Goal: Task Accomplishment & Management: Use online tool/utility

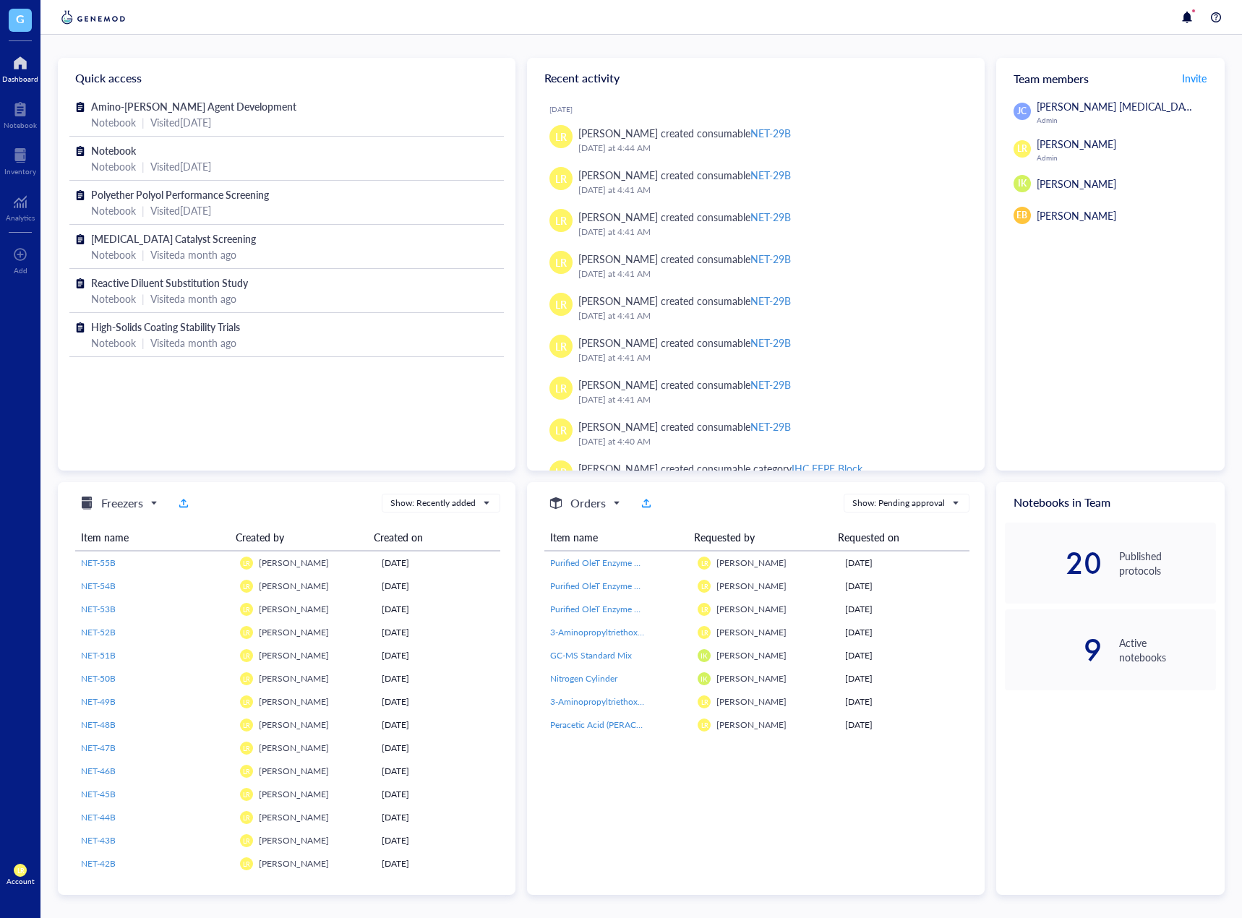
drag, startPoint x: 1131, startPoint y: 427, endPoint x: 1146, endPoint y: 427, distance: 14.5
click at [1131, 427] on div "[PERSON_NAME] [PERSON_NAME] [MEDICAL_DATA] Admin LR [PERSON_NAME] Admin IK [PER…" at bounding box center [1110, 284] width 228 height 372
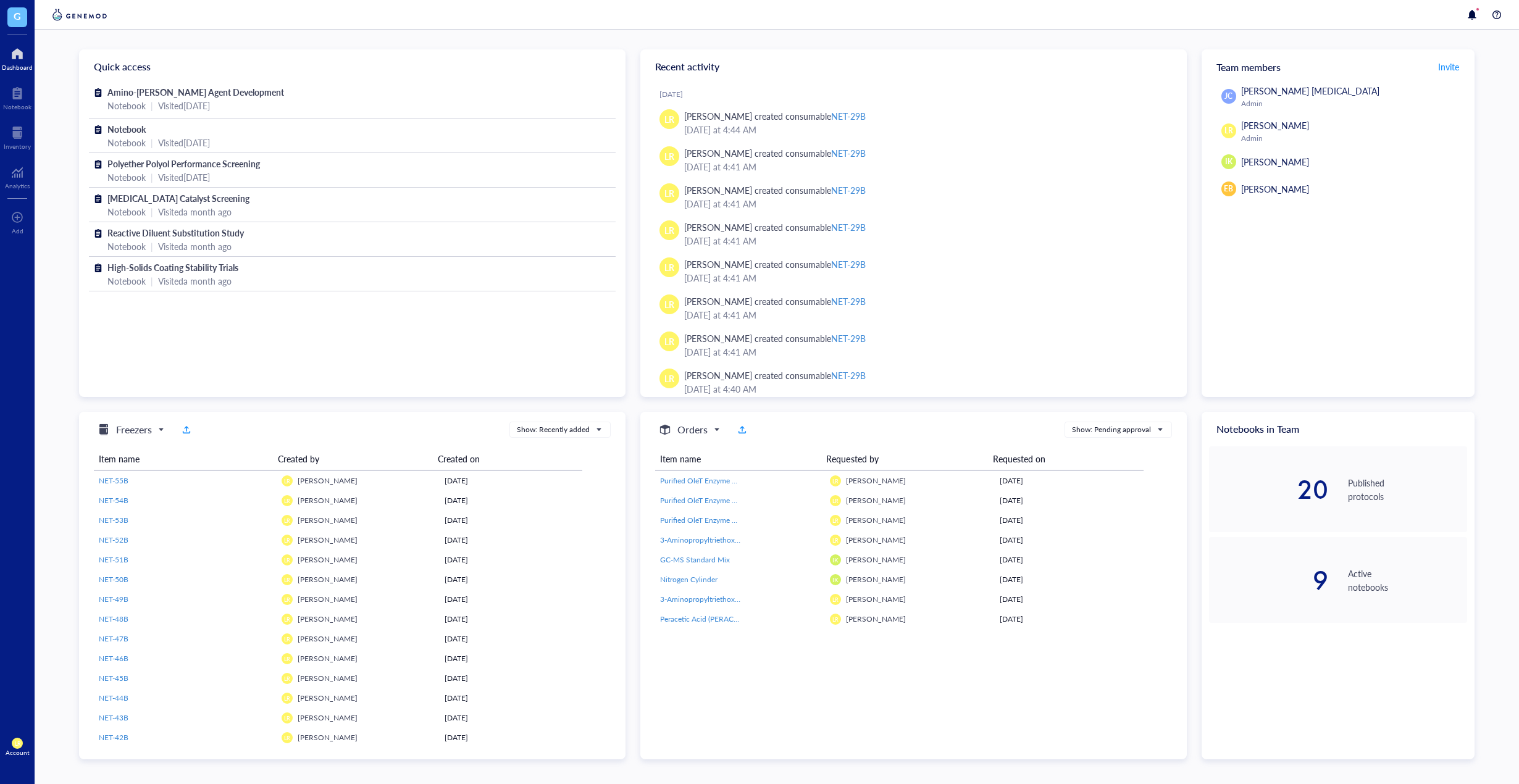
click at [1399, 329] on div "[PERSON_NAME] [PERSON_NAME] [MEDICAL_DATA] Admin LR [PERSON_NAME] Admin IK [PER…" at bounding box center [1339, 240] width 273 height 313
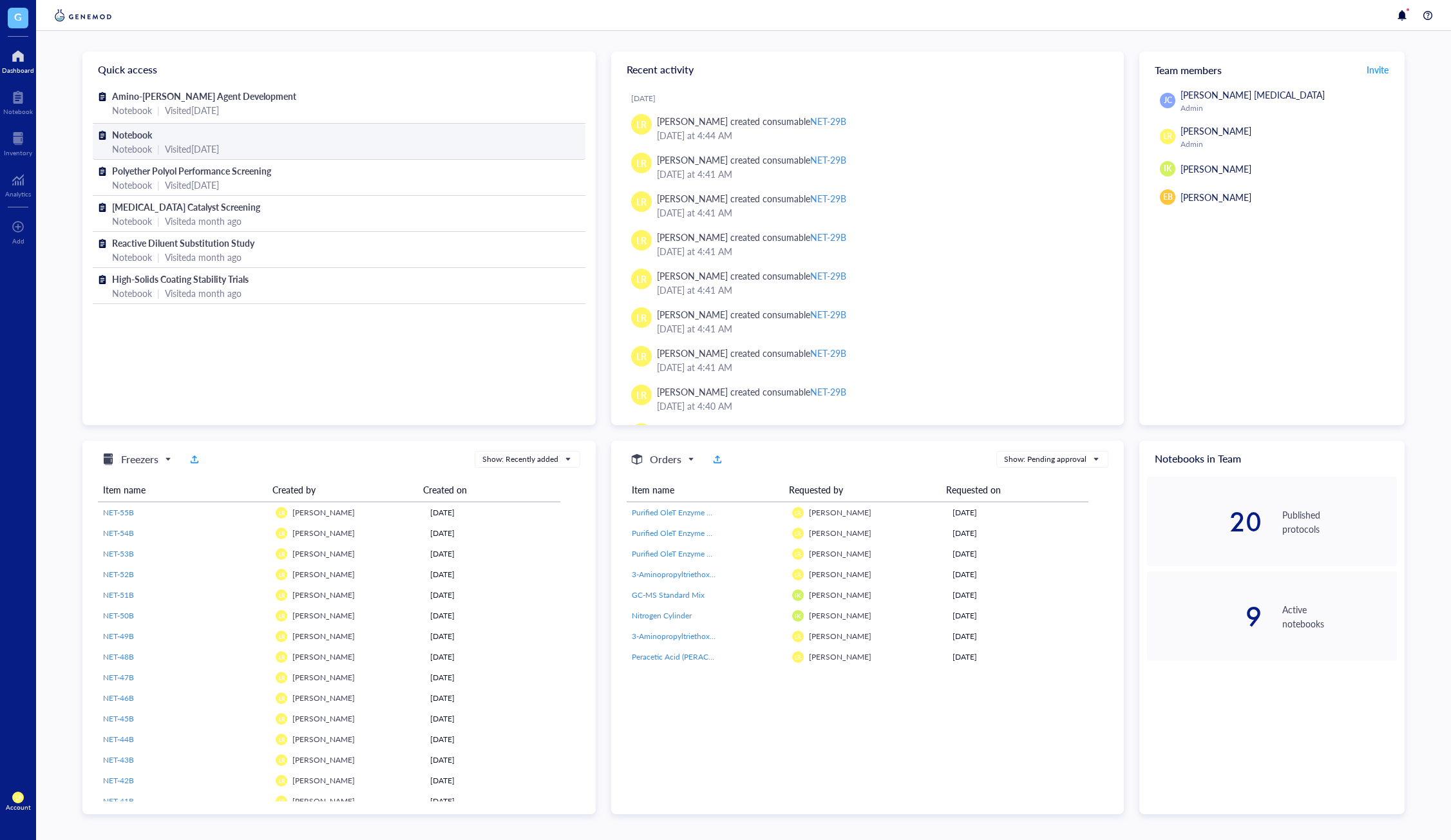
click at [485, 155] on div "Notebook | Visited [DATE]" at bounding box center [339, 149] width 454 height 14
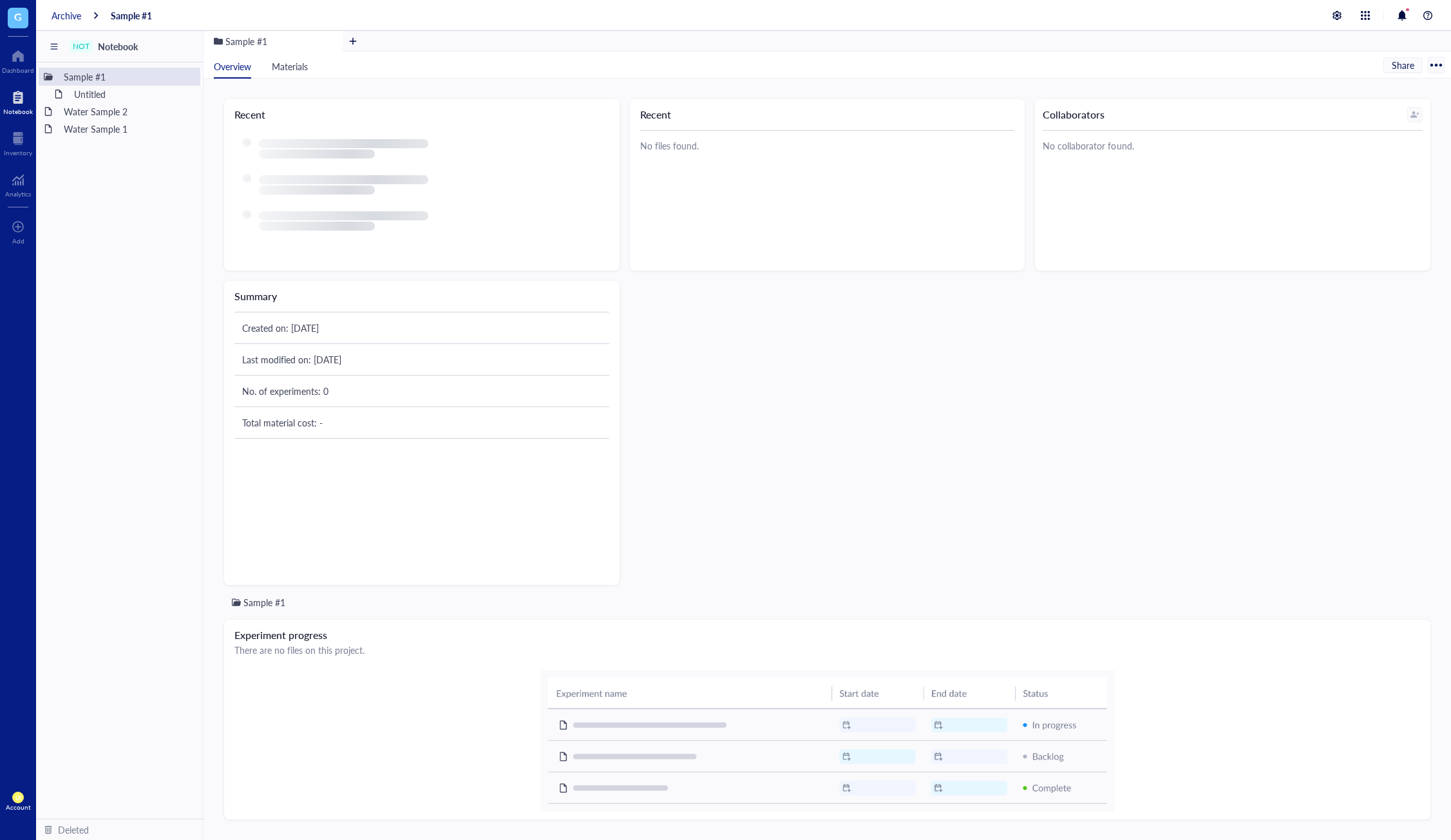
click at [75, 12] on div "Archive" at bounding box center [66, 15] width 29 height 12
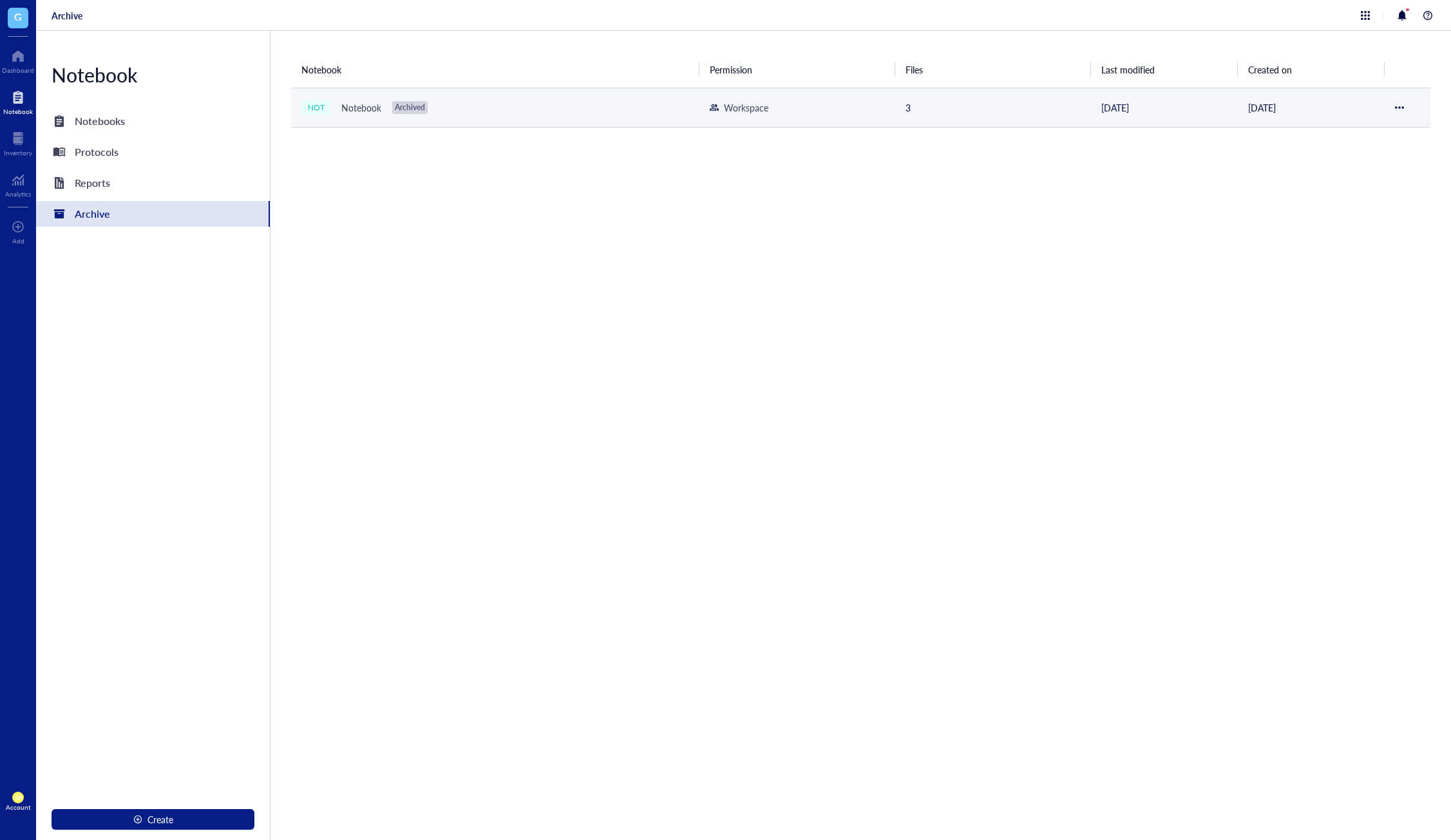
click at [1404, 105] on div at bounding box center [1399, 108] width 9 height 9
click at [1368, 184] on li "Delete" at bounding box center [1354, 193] width 96 height 20
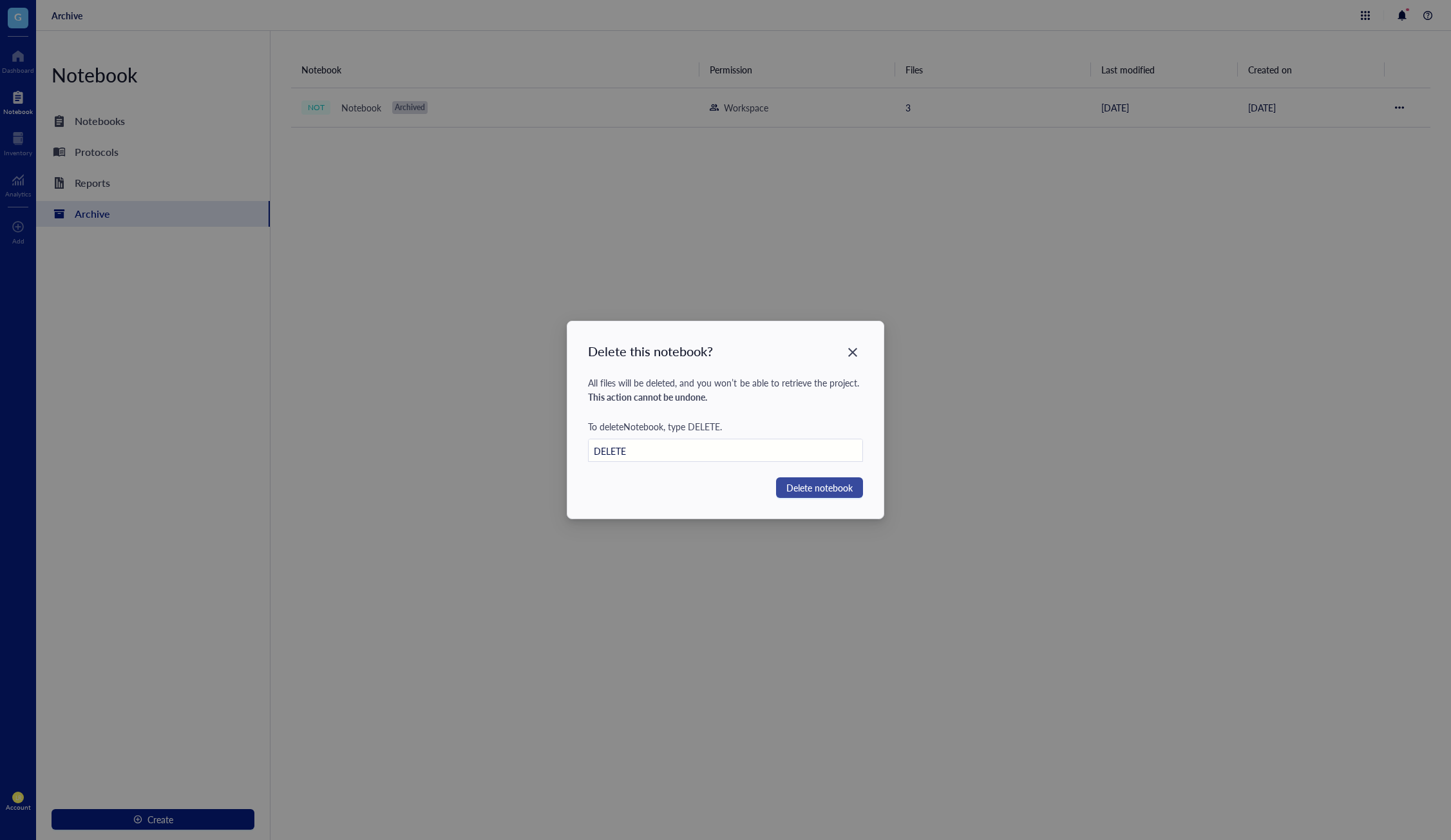
type input "DELETE"
click at [810, 495] on button "Delete notebook" at bounding box center [819, 487] width 87 height 20
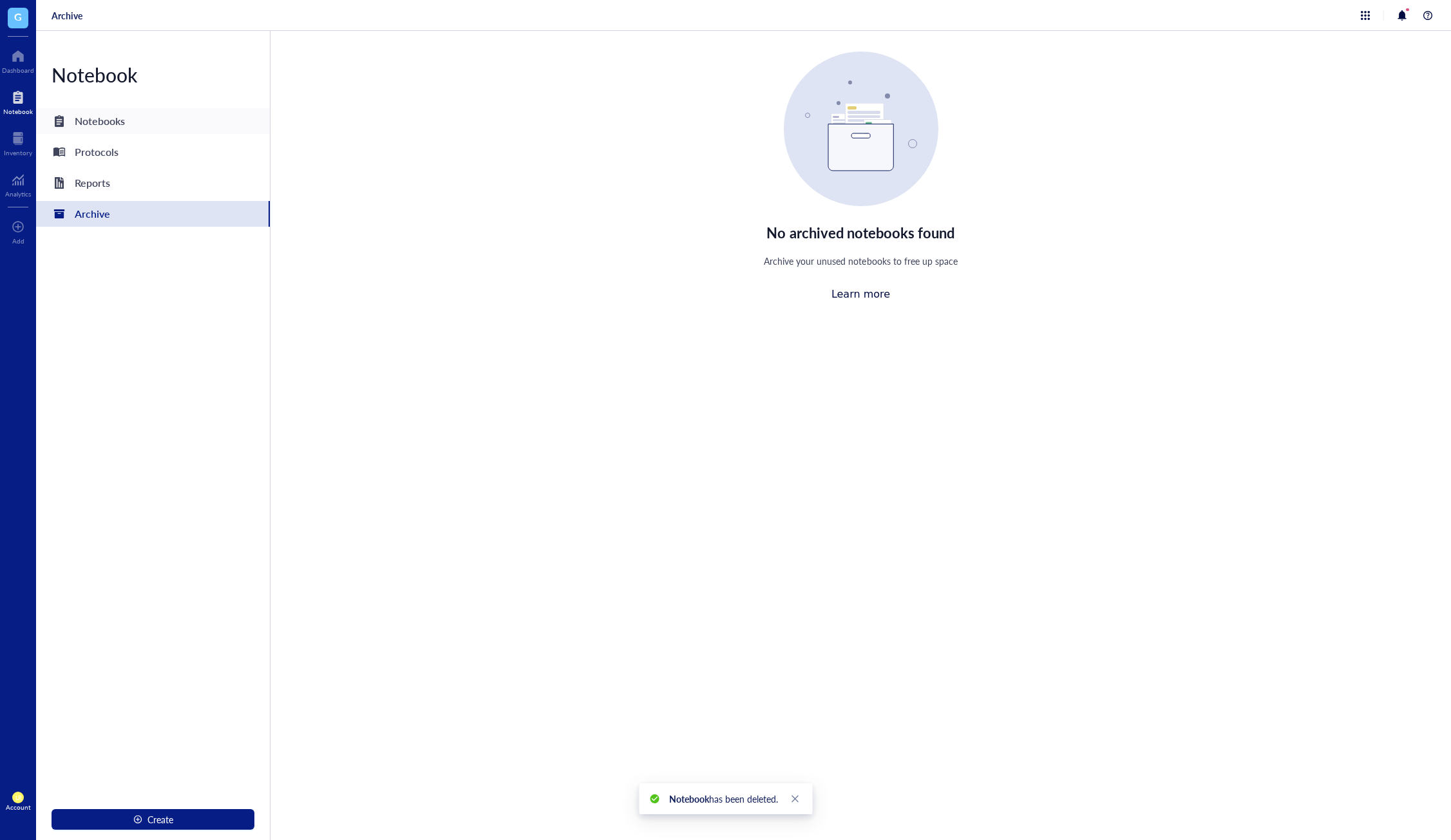
click at [76, 119] on div "Notebooks" at bounding box center [100, 121] width 50 height 18
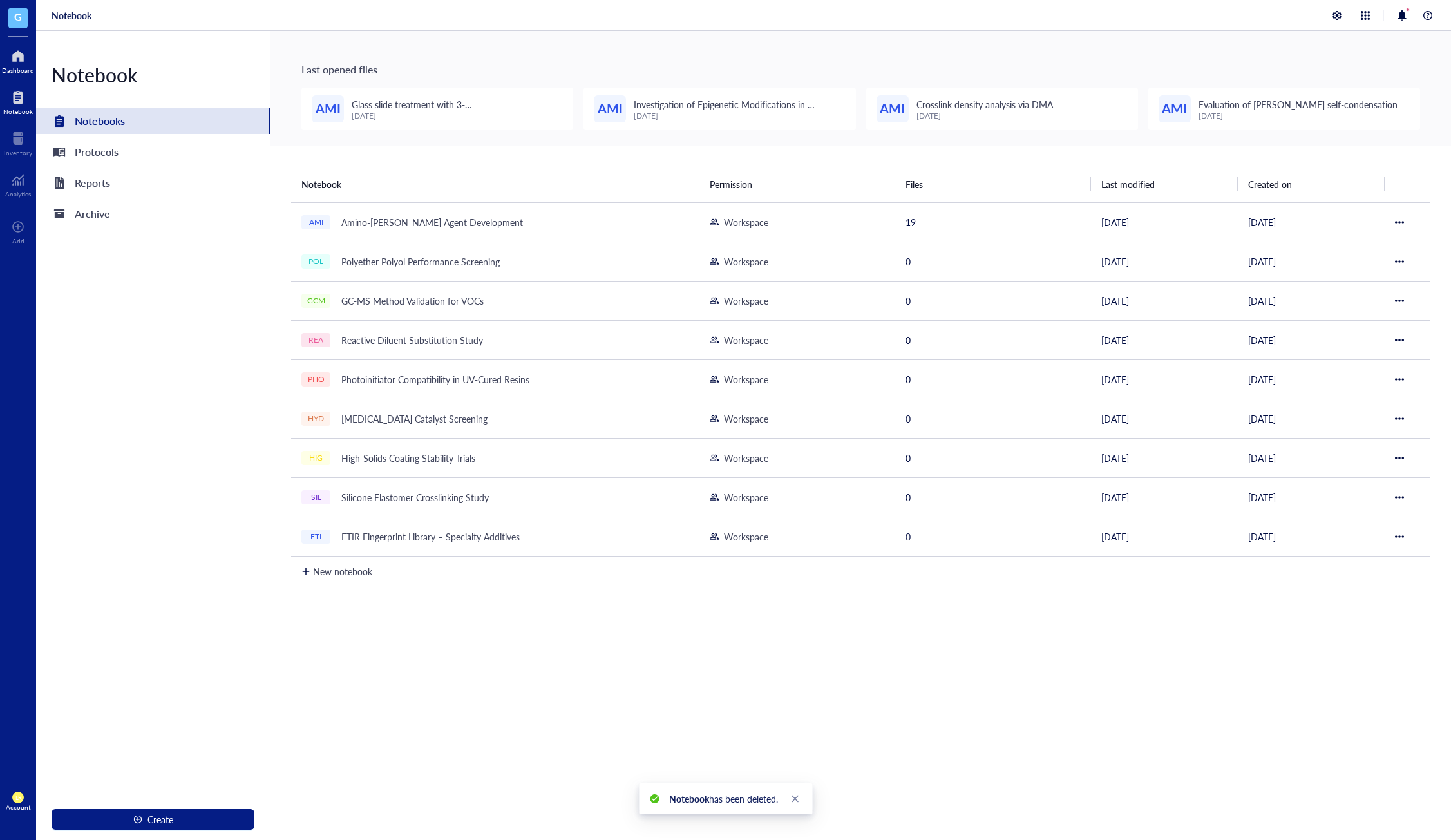
click at [15, 64] on div at bounding box center [18, 55] width 32 height 20
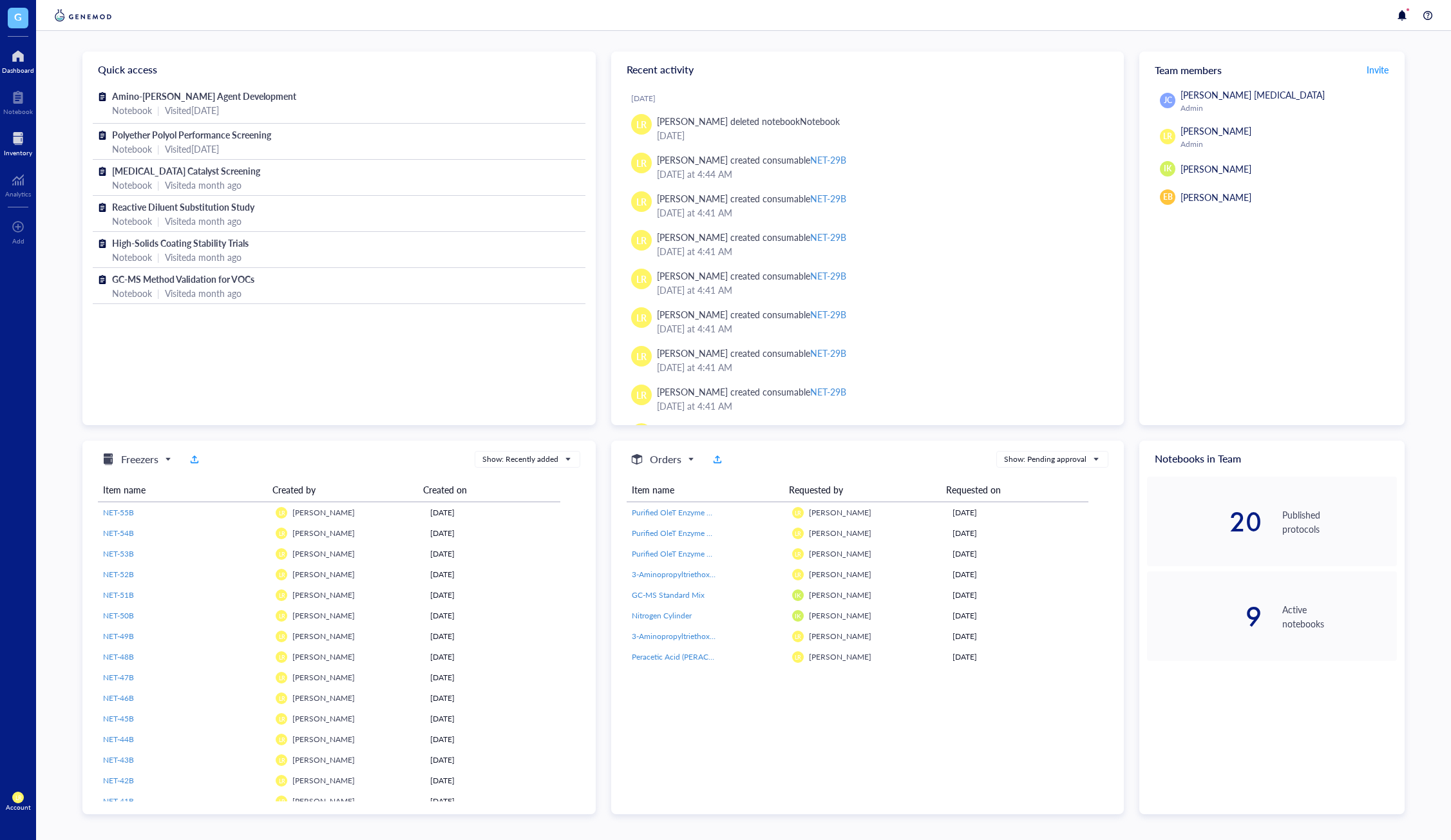
click at [26, 154] on div "Inventory" at bounding box center [18, 152] width 29 height 8
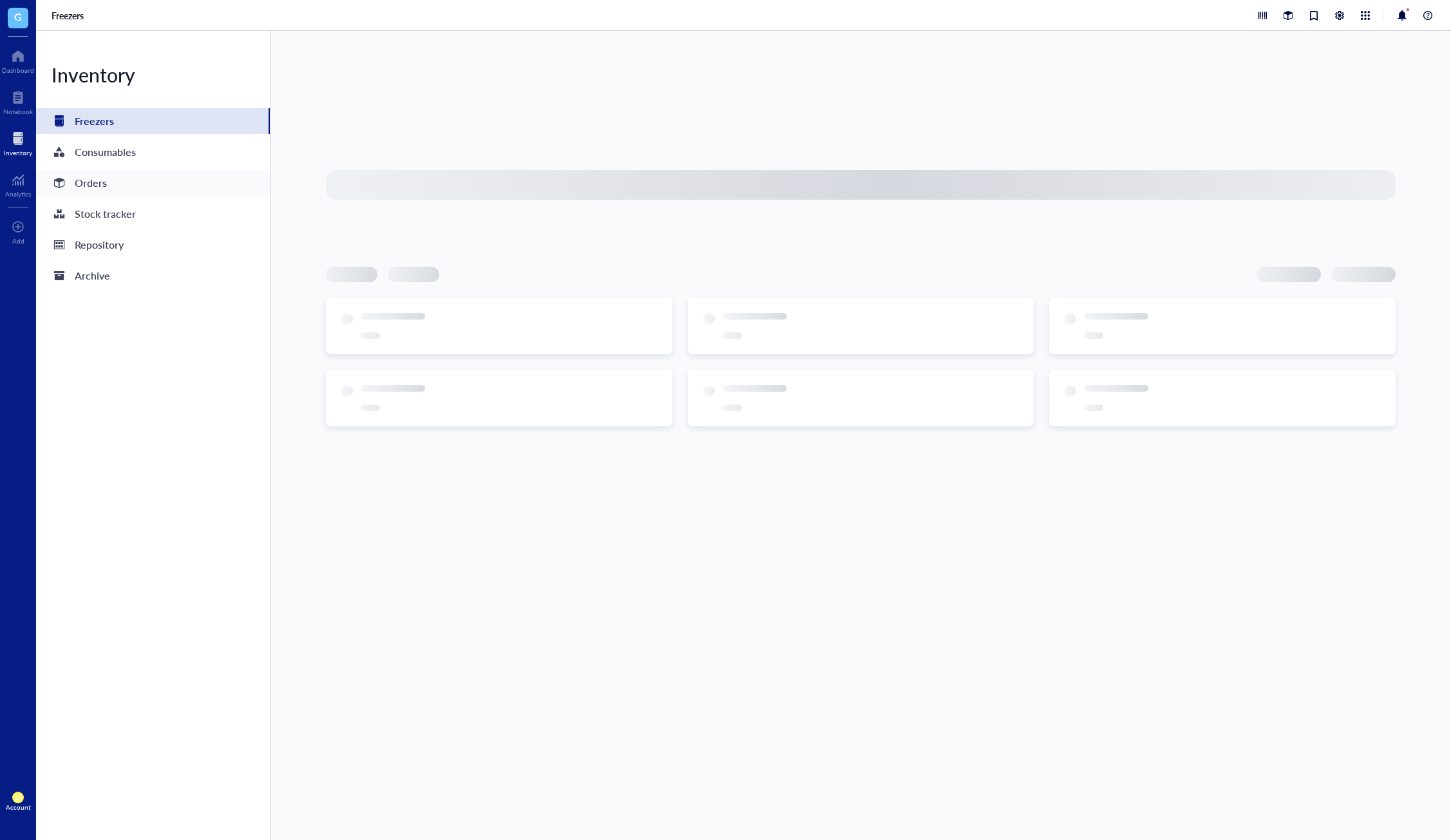
click at [132, 178] on div "Orders" at bounding box center [152, 183] width 233 height 26
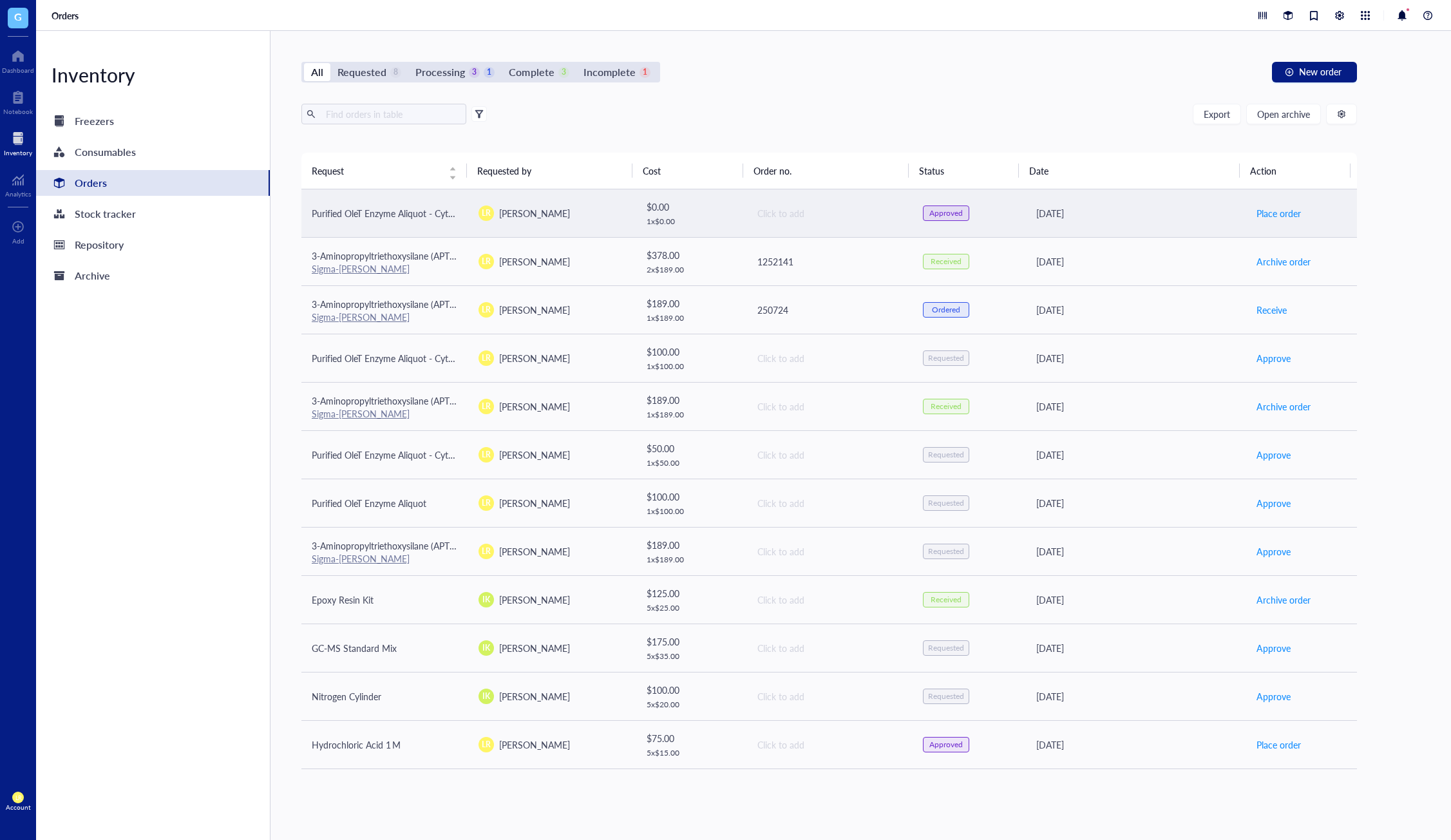
click at [844, 200] on td "Click to add" at bounding box center [828, 214] width 167 height 48
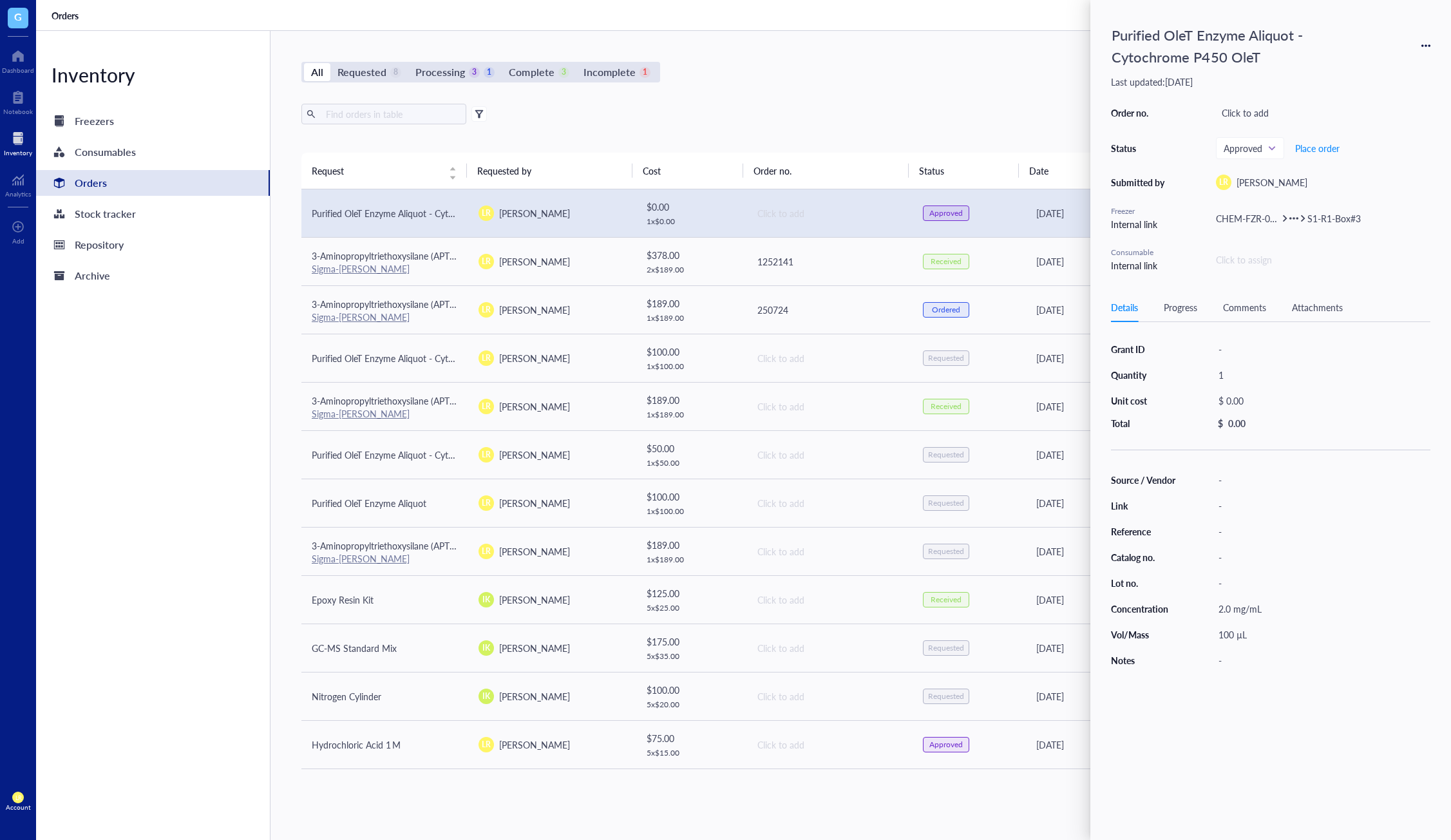
click at [1422, 41] on icon at bounding box center [1426, 45] width 9 height 9
click at [1374, 133] on li "Delete" at bounding box center [1383, 126] width 90 height 20
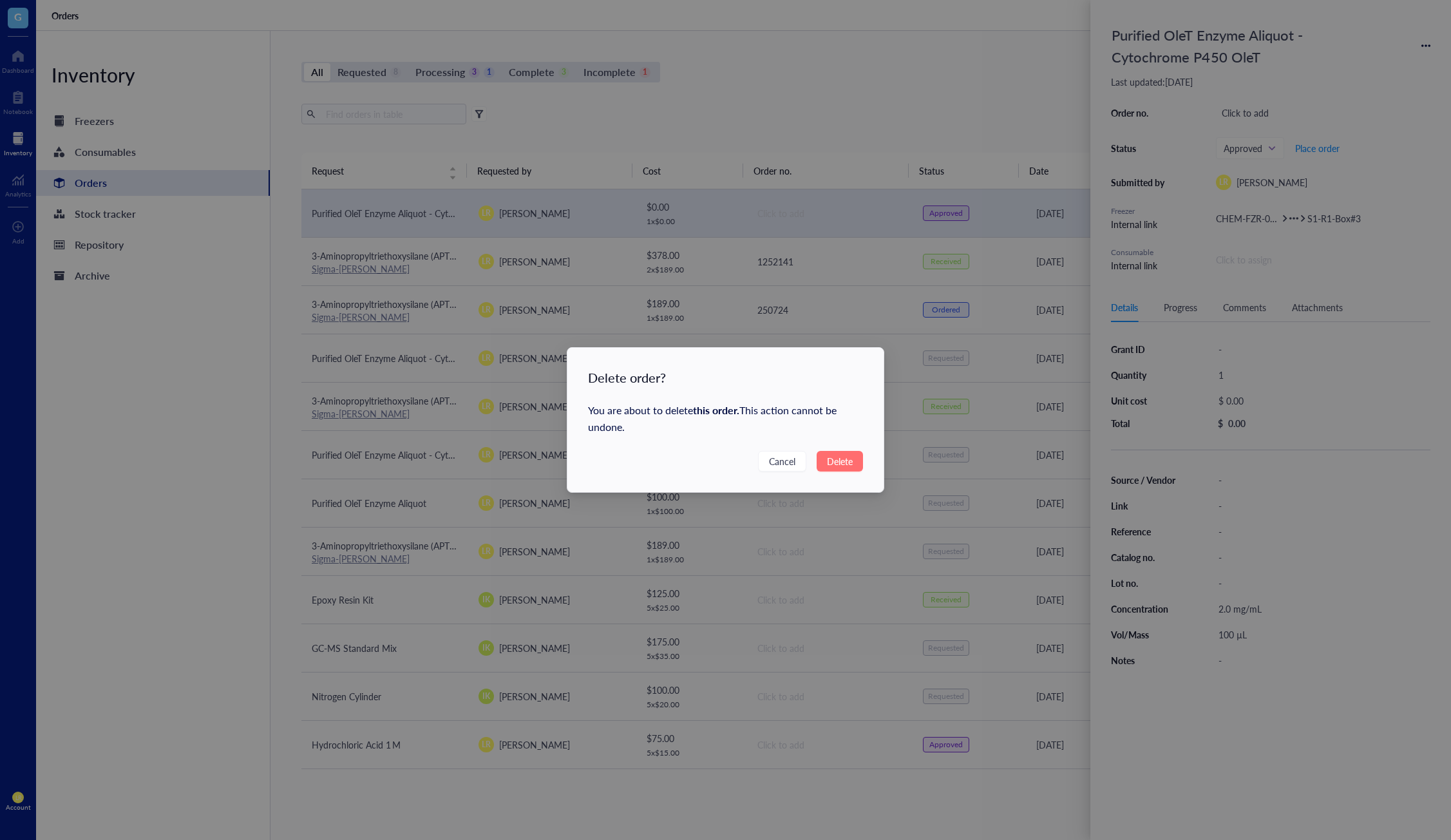
click at [850, 459] on span "Delete" at bounding box center [839, 461] width 26 height 14
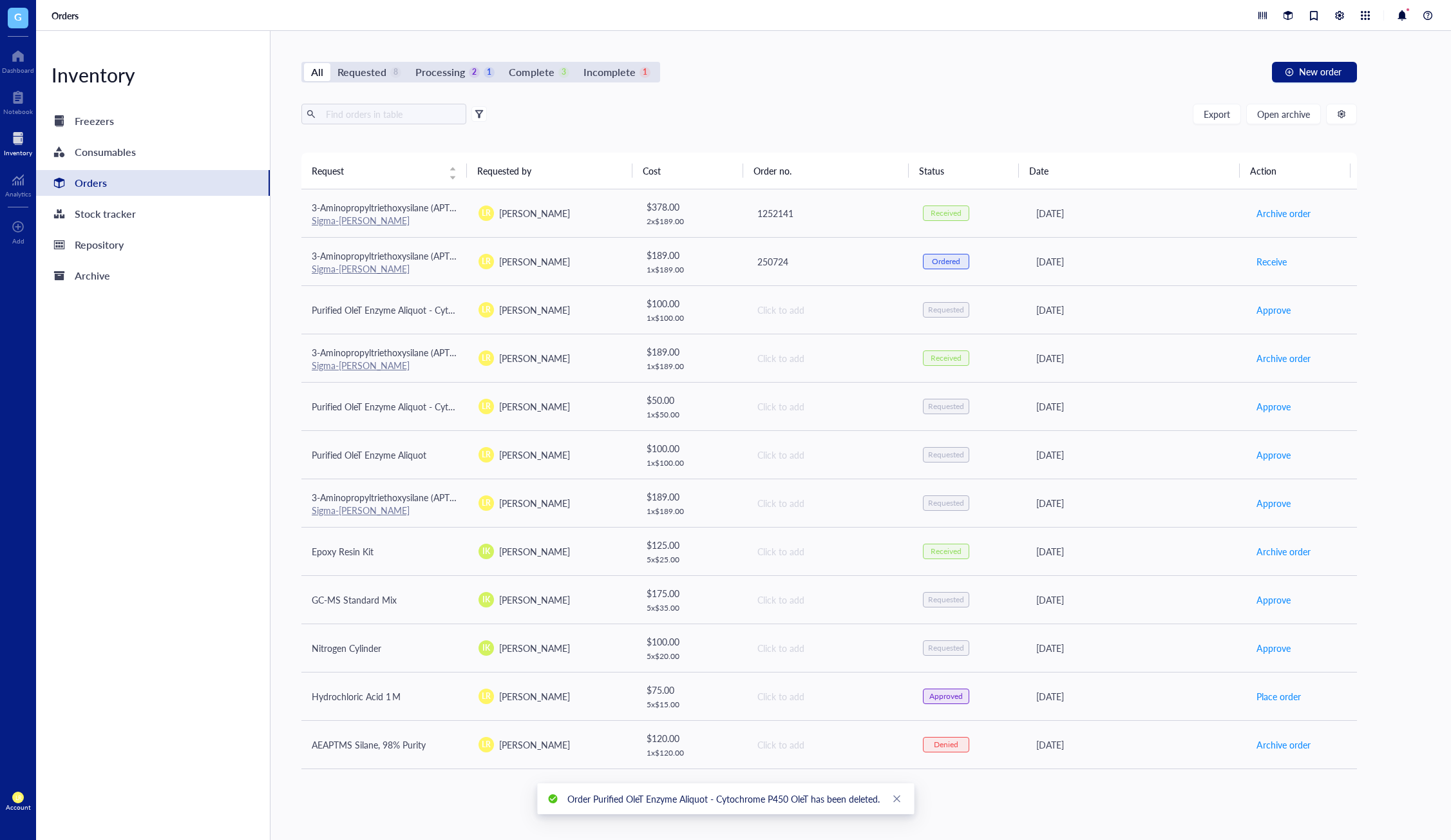
click at [1029, 119] on div "Export Open archive" at bounding box center [828, 113] width 1056 height 20
click at [20, 70] on div "Dashboard" at bounding box center [18, 69] width 32 height 8
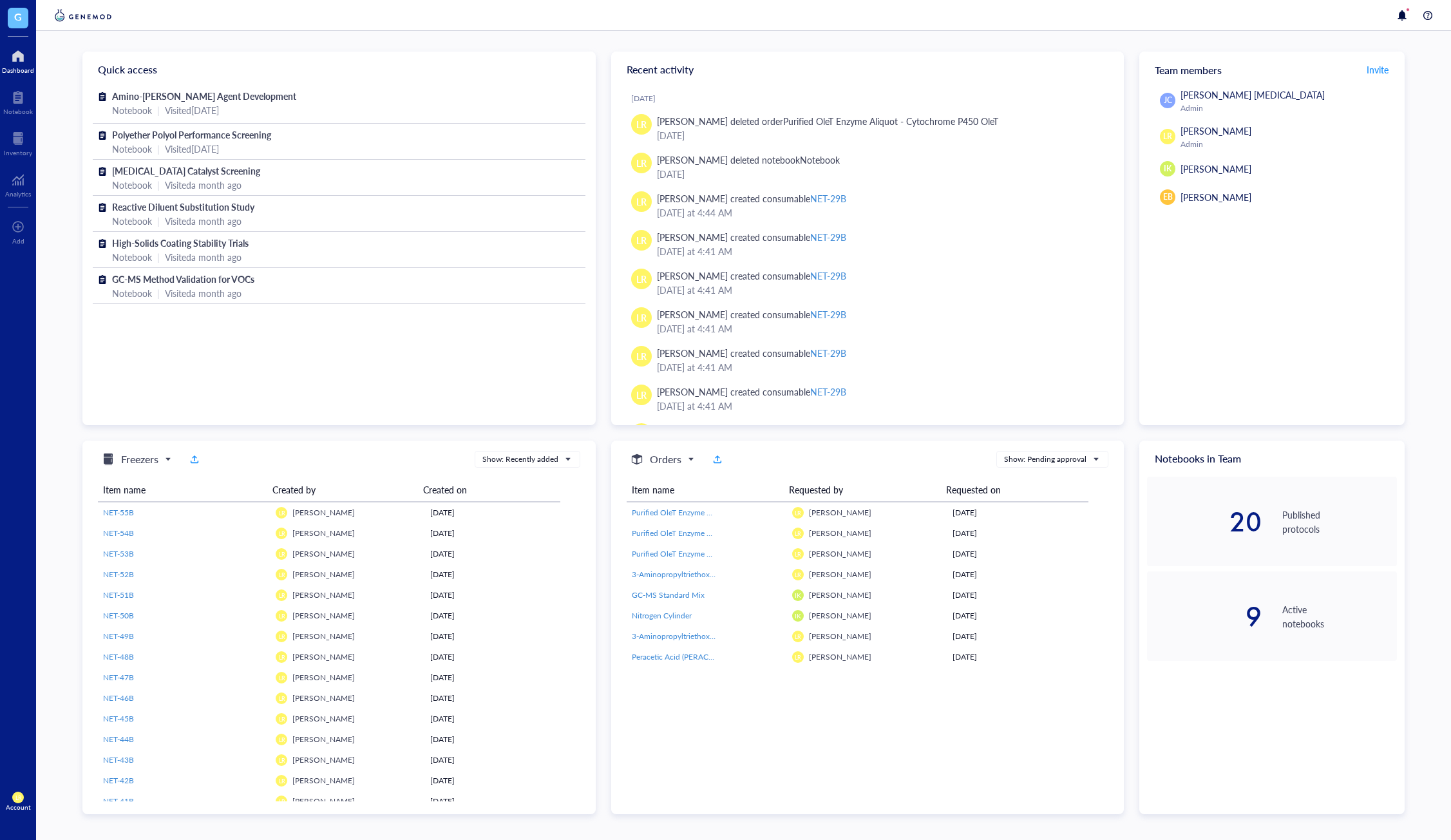
click at [1333, 702] on div "Notebooks in Team 20 Published protocols 9 Active notebooks" at bounding box center [1272, 626] width 265 height 373
drag, startPoint x: 14, startPoint y: 146, endPoint x: 18, endPoint y: 105, distance: 41.2
click at [14, 146] on div at bounding box center [18, 138] width 29 height 20
click at [18, 105] on div at bounding box center [18, 97] width 29 height 20
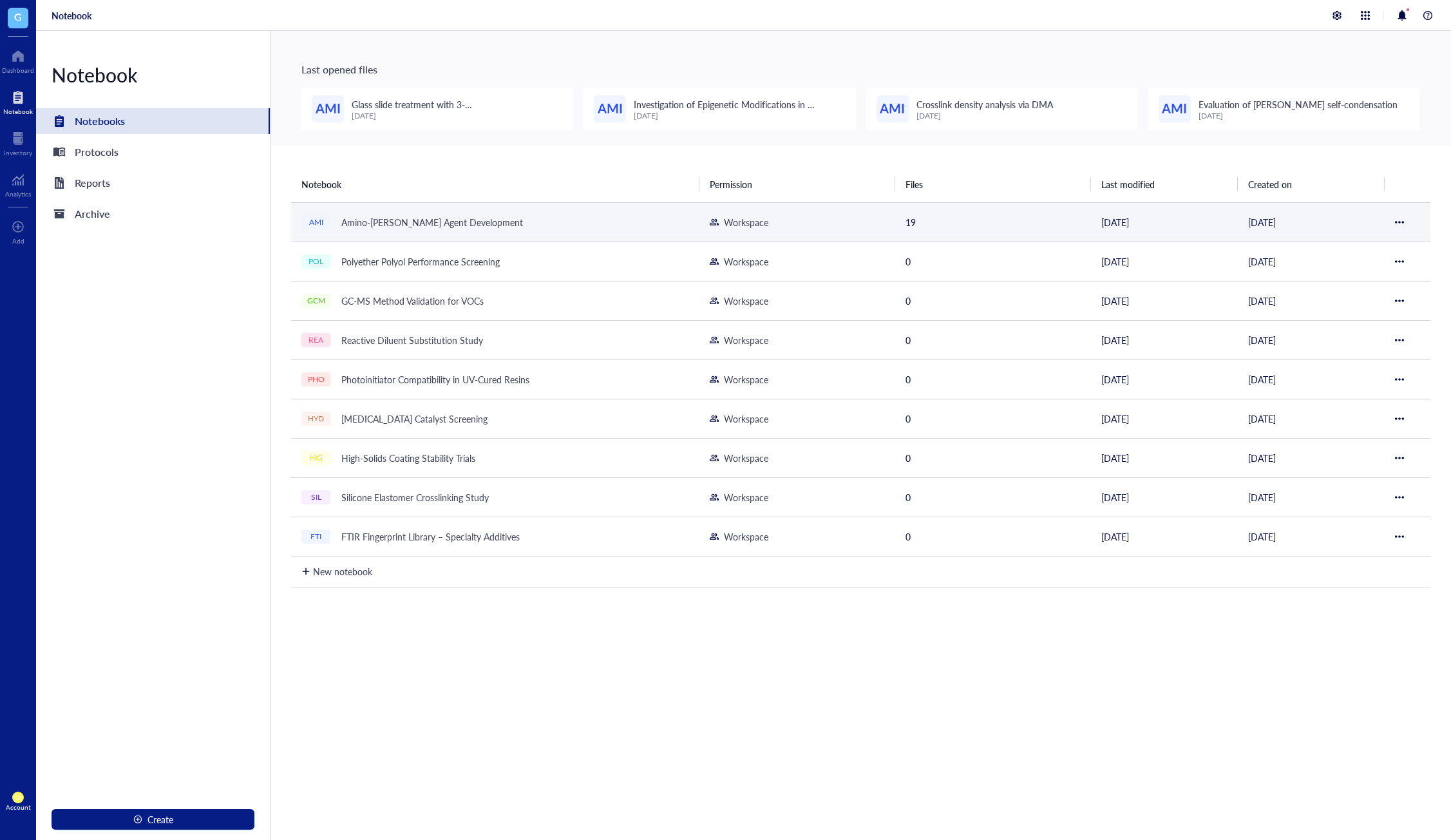
click at [542, 224] on div "AMI Amino-[PERSON_NAME] Agent Development" at bounding box center [461, 222] width 322 height 18
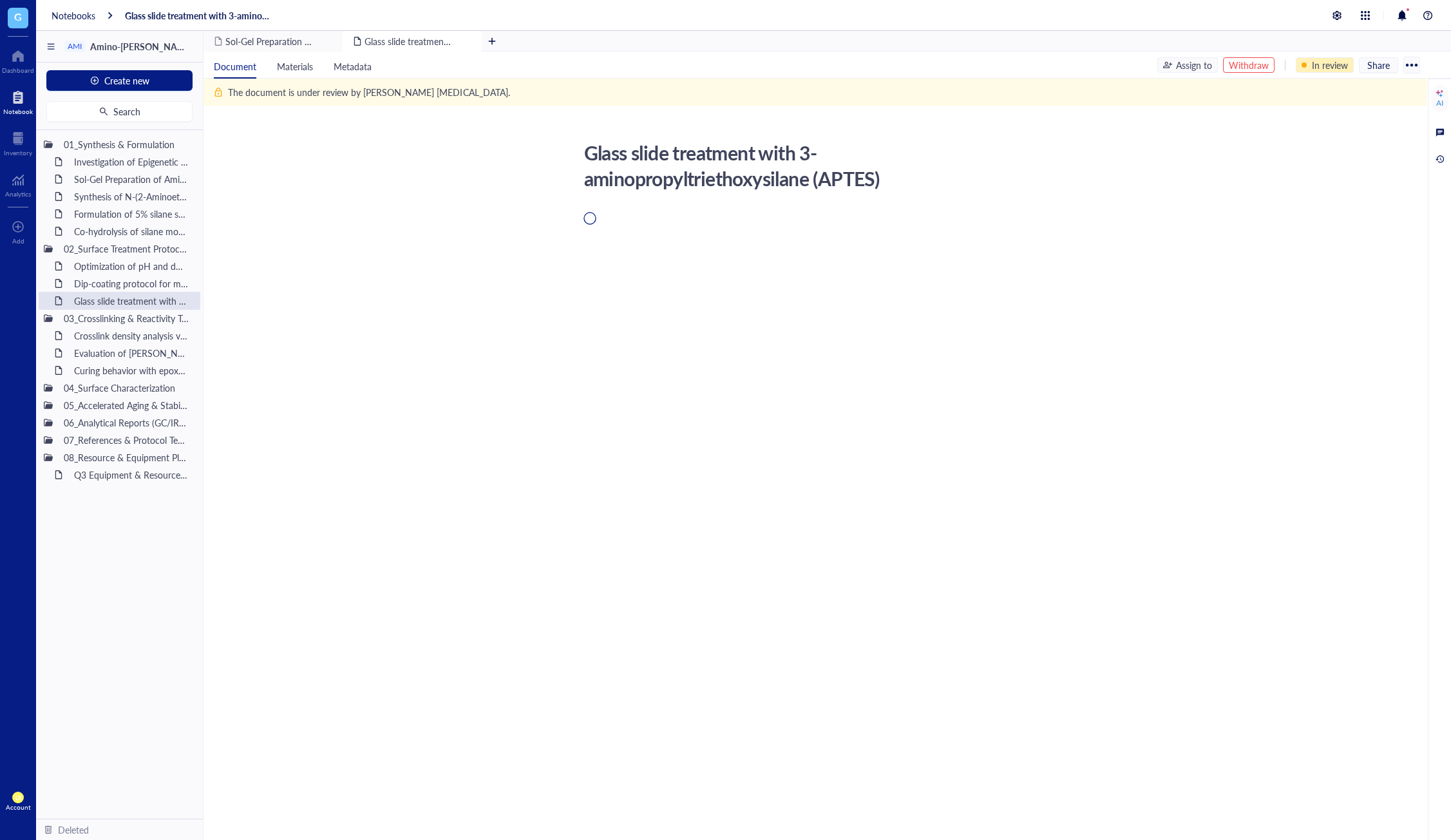
click at [1317, 67] on div "In review" at bounding box center [1330, 65] width 36 height 14
click at [1326, 66] on div "In review" at bounding box center [1330, 65] width 36 height 14
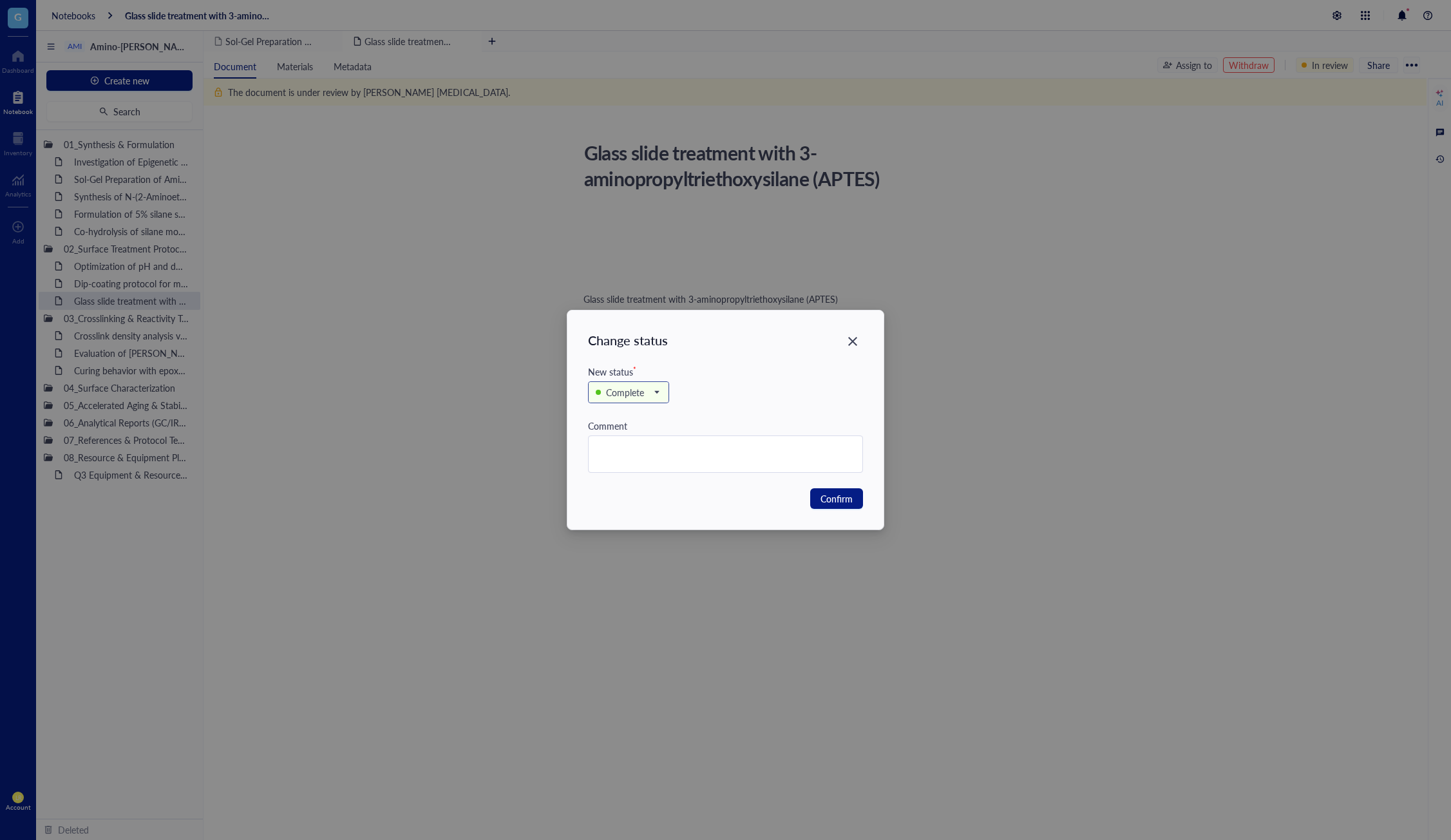
click at [634, 401] on input "search" at bounding box center [623, 392] width 54 height 20
click at [631, 456] on div "In review" at bounding box center [624, 457] width 36 height 14
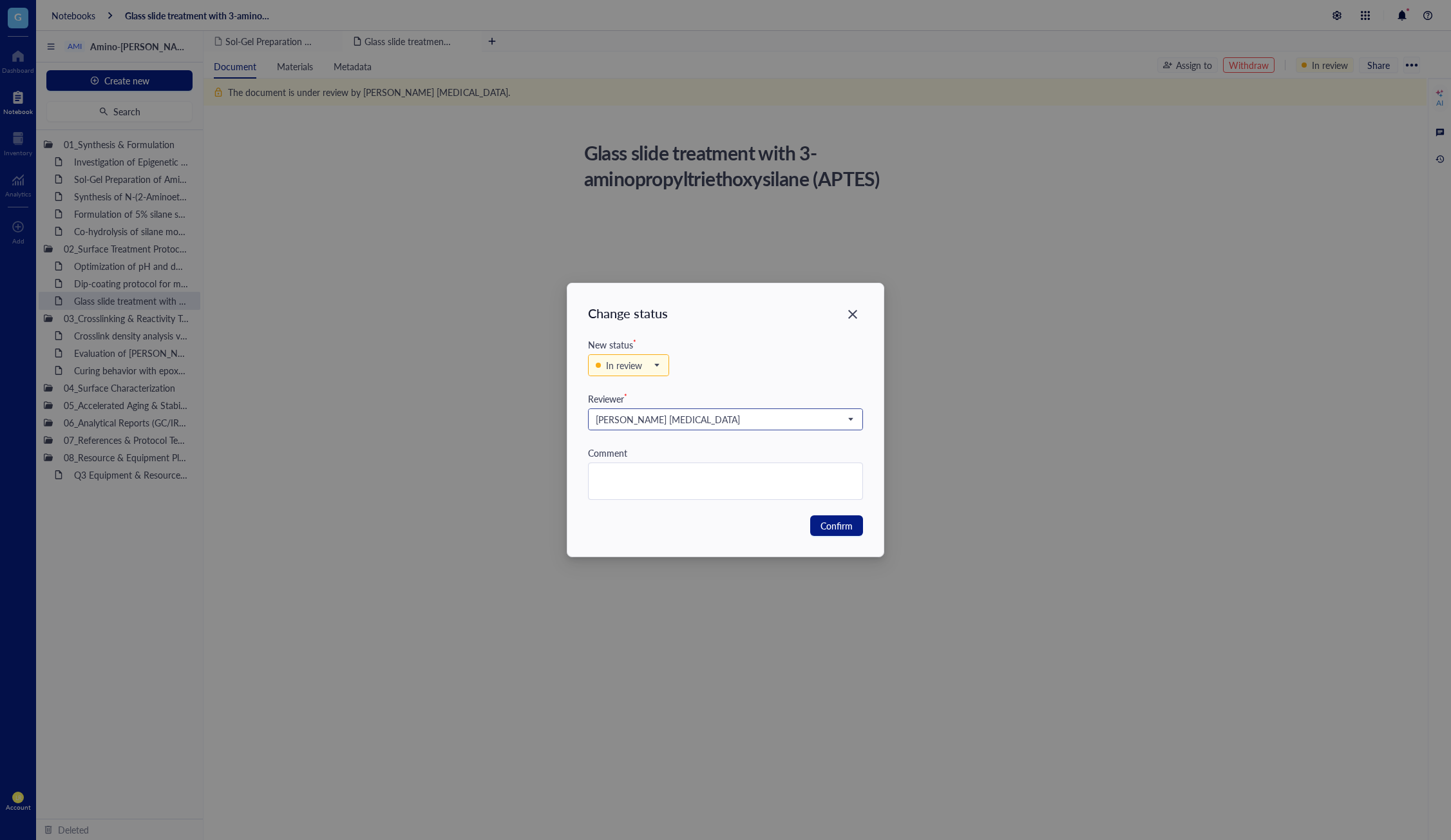
click at [705, 427] on input "search" at bounding box center [720, 420] width 248 height 20
click at [721, 462] on div "EB [PERSON_NAME]" at bounding box center [725, 463] width 258 height 15
click at [754, 414] on div "[PERSON_NAME]" at bounding box center [718, 420] width 245 height 14
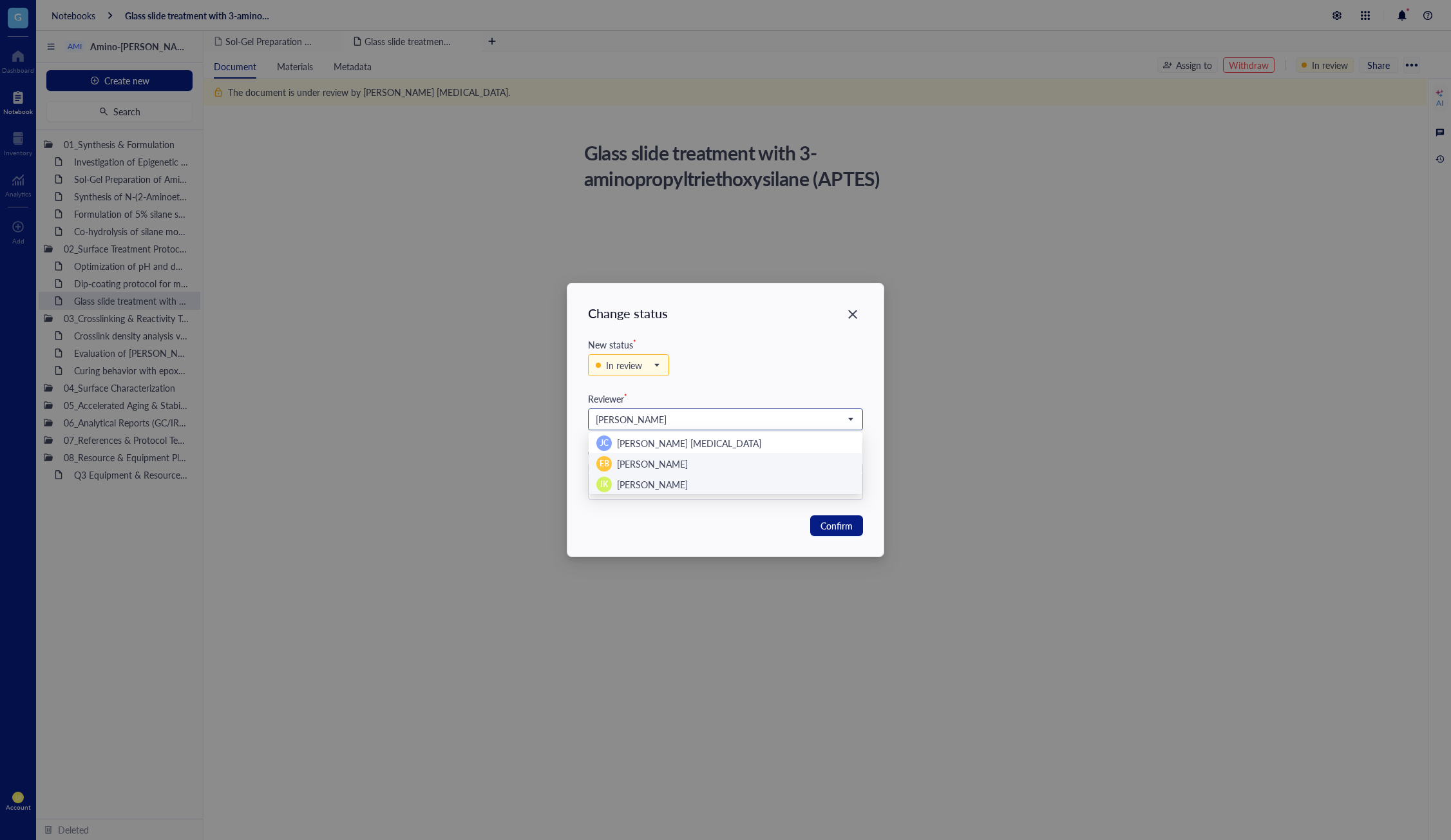
click at [730, 491] on div "IK [PERSON_NAME]" at bounding box center [725, 484] width 258 height 15
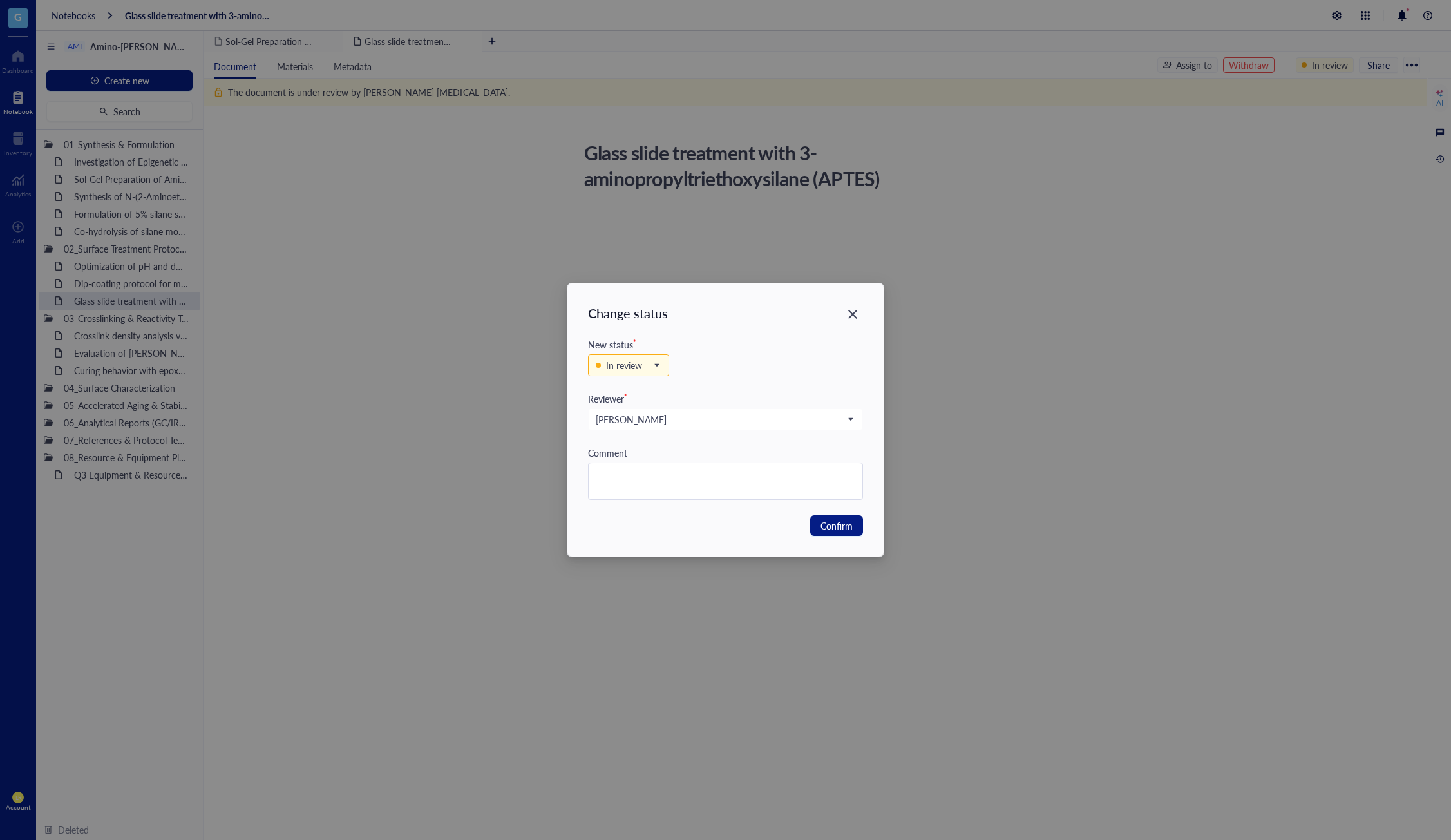
click at [794, 352] on div "In review Backlog In progress In review Complete" at bounding box center [725, 371] width 275 height 40
click at [860, 315] on div "Close" at bounding box center [852, 314] width 20 height 20
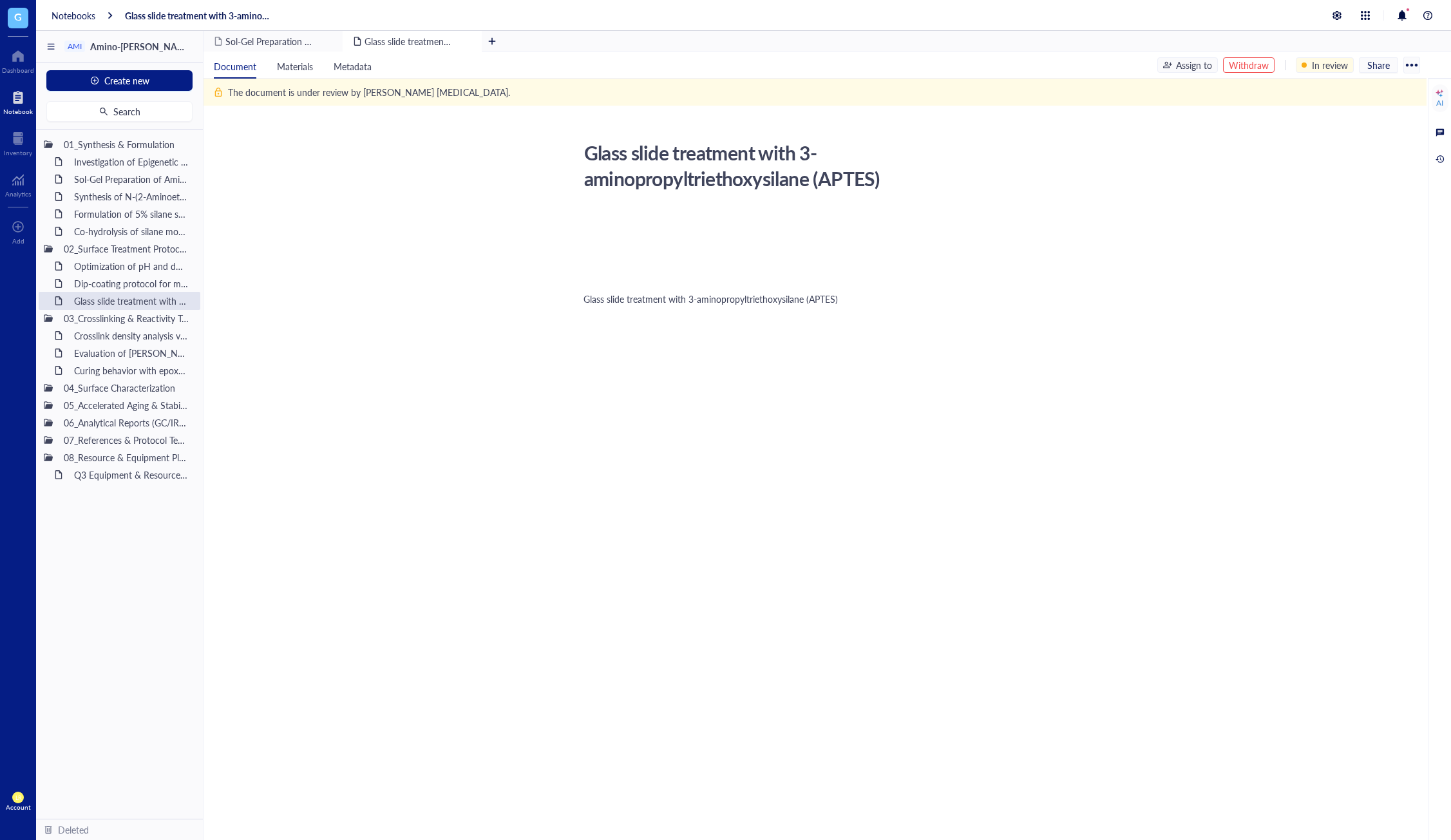
click at [733, 306] on div "Glass slide treatment with 3-aminopropyltriethoxysilane (APTES)" at bounding box center [812, 298] width 459 height 12
click at [736, 301] on span "Glass slide treatment with 3-aminopropyltriethoxysilane (APTES)" at bounding box center [711, 298] width 255 height 12
click at [74, 155] on div "Investigation of Epigenetic Modifications in [MEDICAL_DATA] Tumor Samplesitled" at bounding box center [125, 161] width 113 height 18
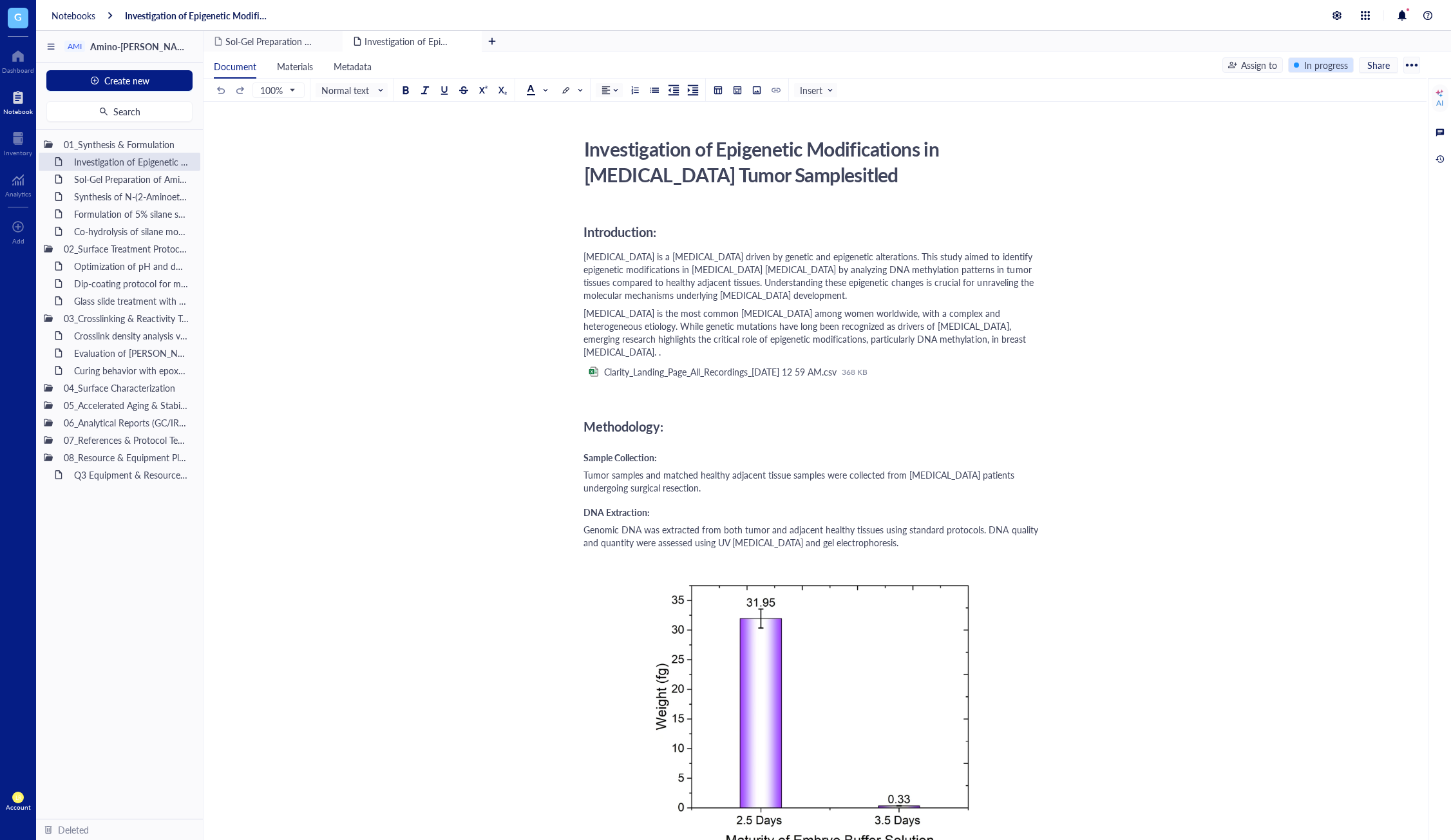
click at [1316, 72] on div "In progress" at bounding box center [1321, 64] width 66 height 15
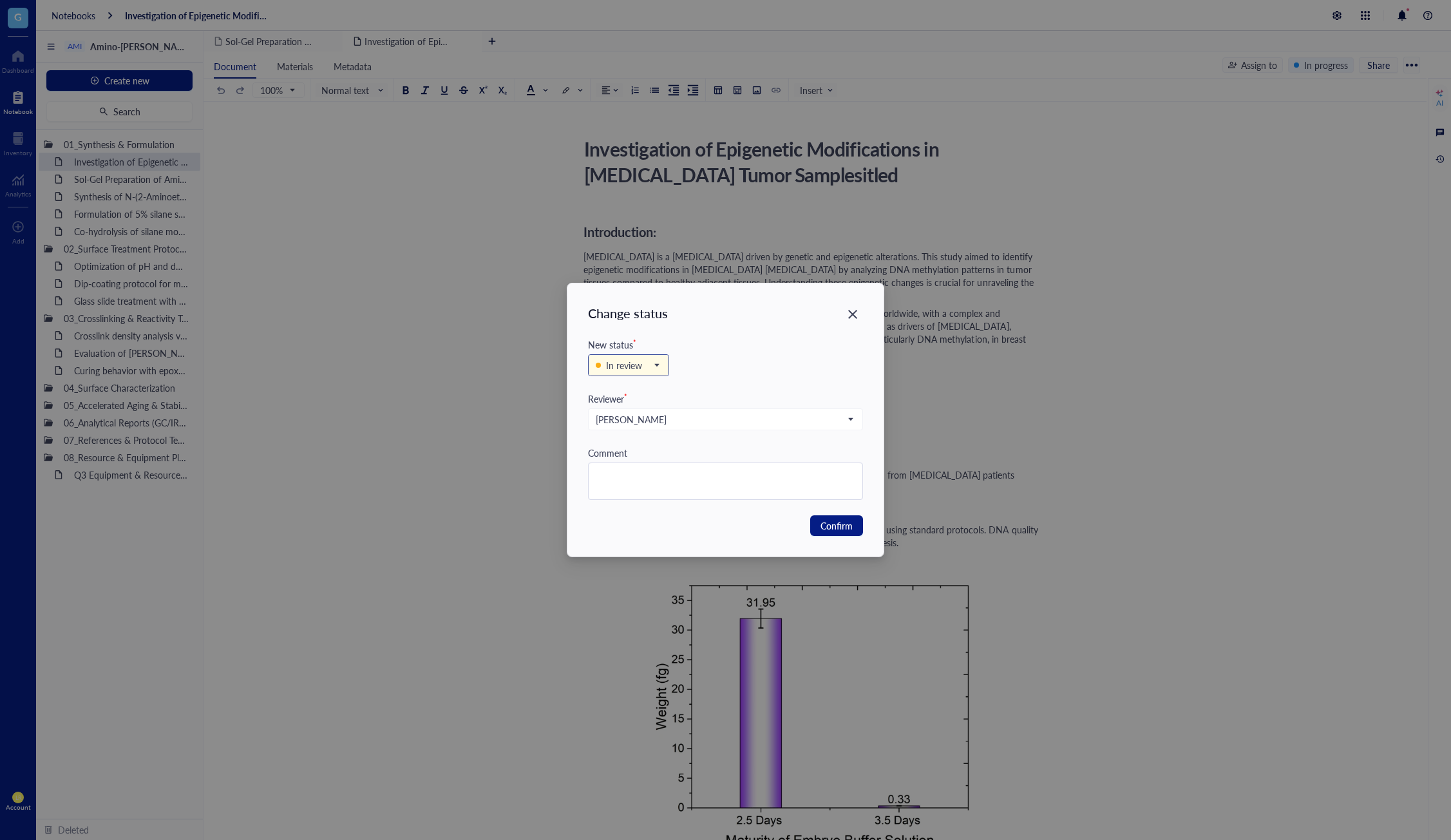
click at [649, 363] on span "In review" at bounding box center [627, 365] width 63 height 14
drag, startPoint x: 703, startPoint y: 355, endPoint x: 697, endPoint y: 383, distance: 28.6
click at [703, 354] on div "2 In review Backlog In progress In review Complete" at bounding box center [725, 371] width 275 height 40
click at [696, 420] on div "[PERSON_NAME]" at bounding box center [718, 420] width 245 height 14
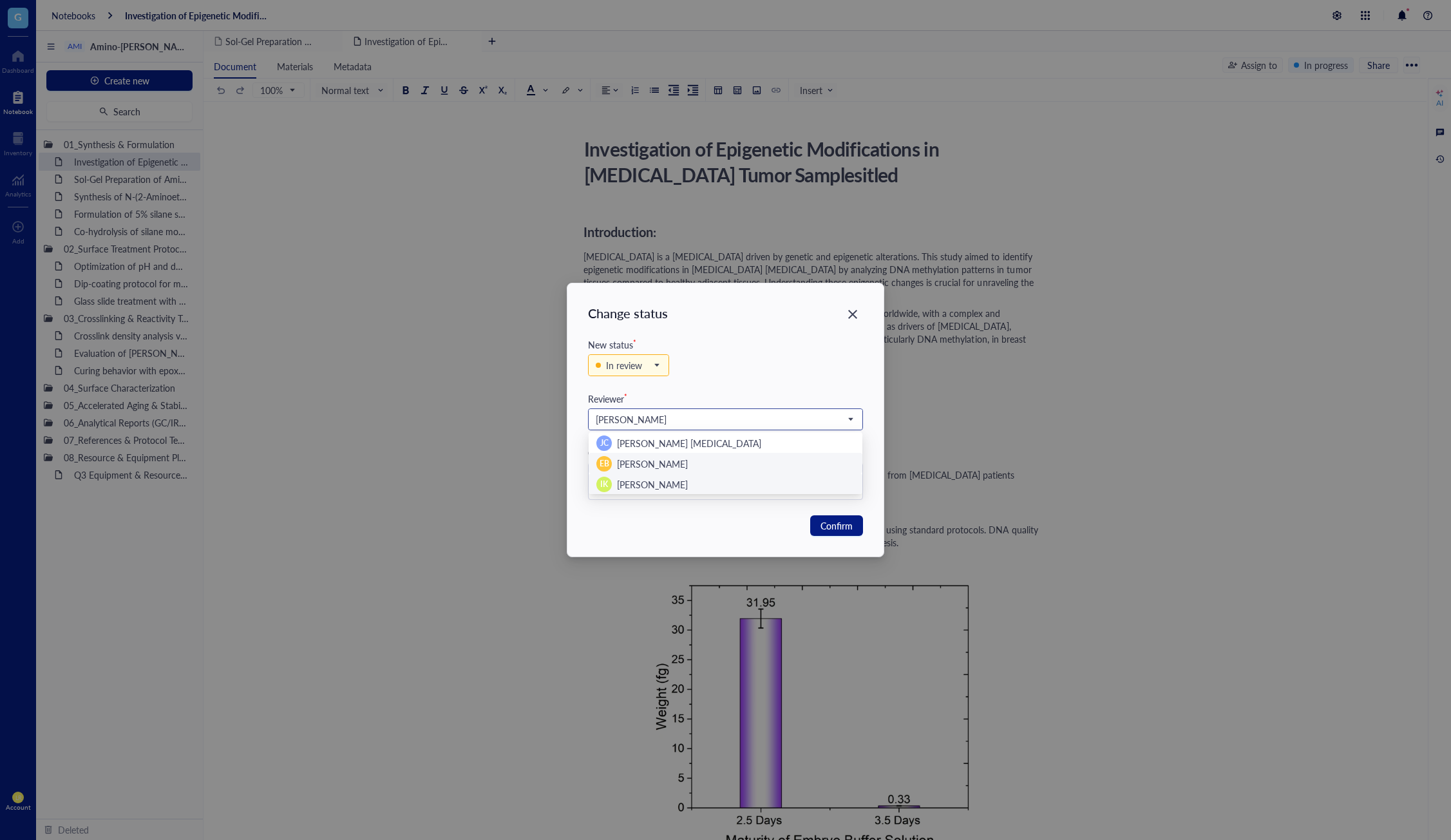
click at [679, 468] on div "EB [PERSON_NAME]" at bounding box center [725, 463] width 258 height 15
click at [713, 423] on div "[PERSON_NAME]" at bounding box center [718, 420] width 245 height 14
click at [707, 444] on div "[PERSON_NAME] [PERSON_NAME] [MEDICAL_DATA]" at bounding box center [725, 443] width 258 height 15
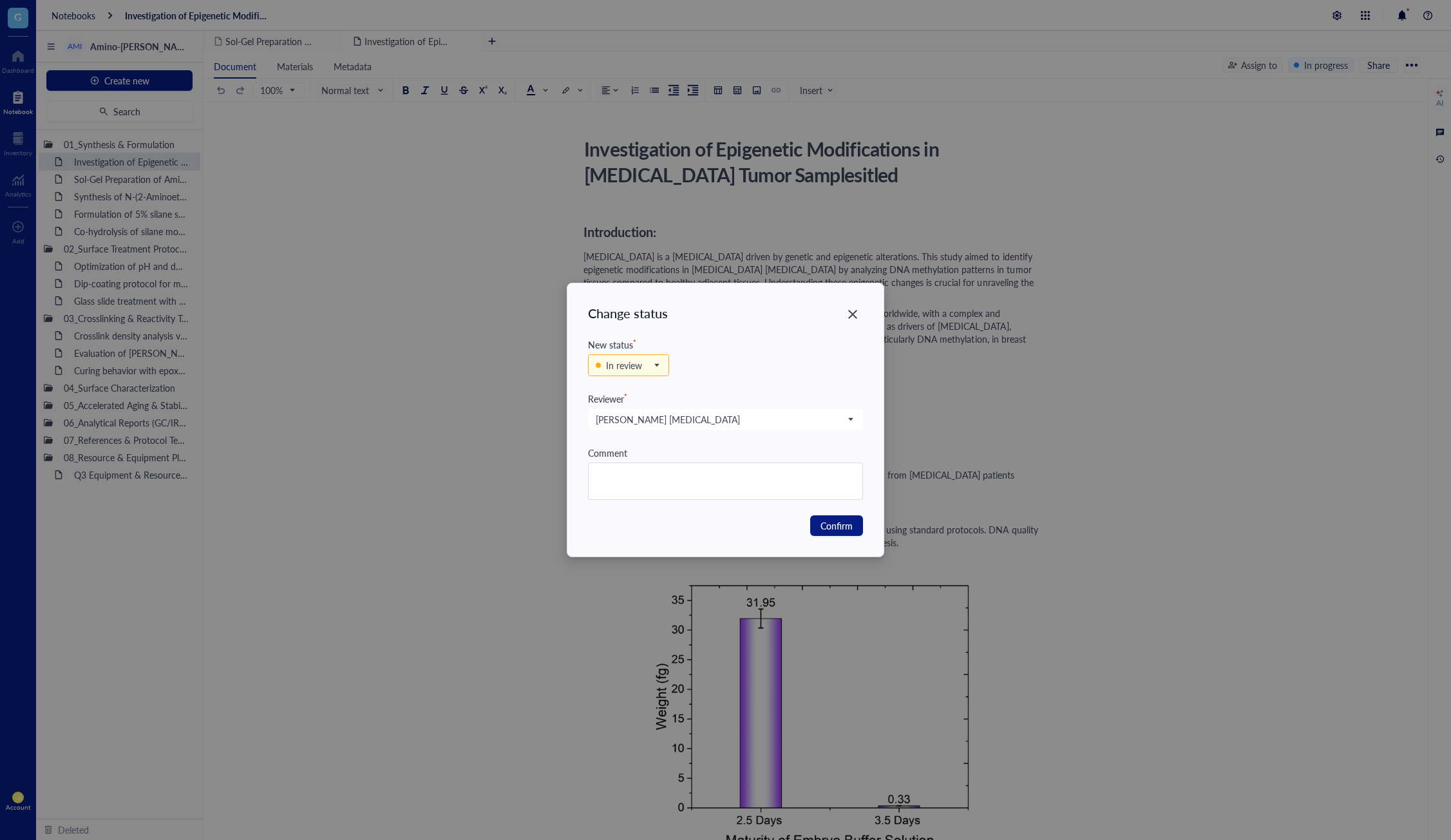
click at [772, 382] on div "In review Backlog In progress In review Complete" at bounding box center [725, 371] width 275 height 40
click at [852, 308] on icon "Close" at bounding box center [853, 314] width 12 height 12
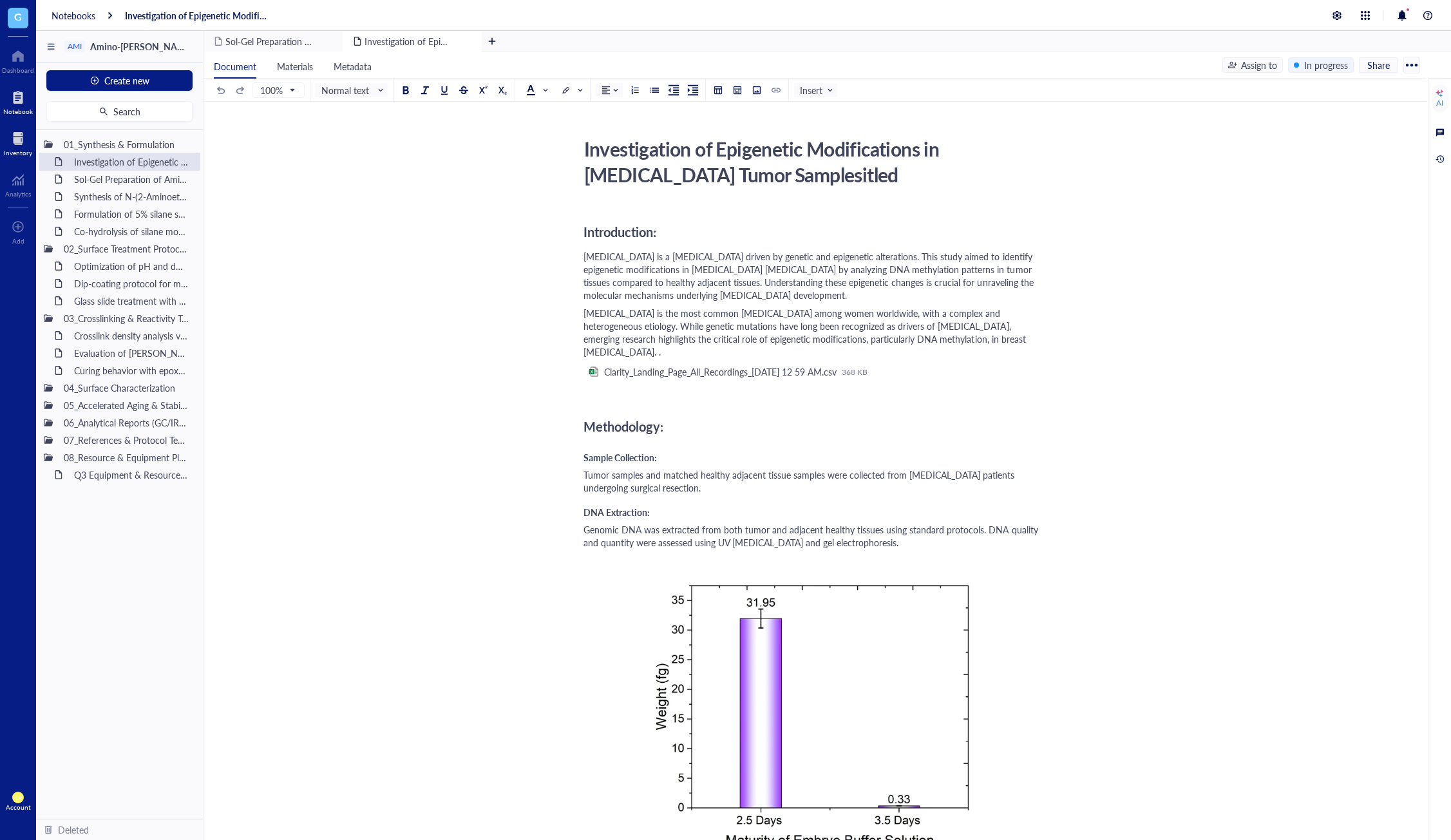
click at [29, 135] on div at bounding box center [18, 138] width 29 height 20
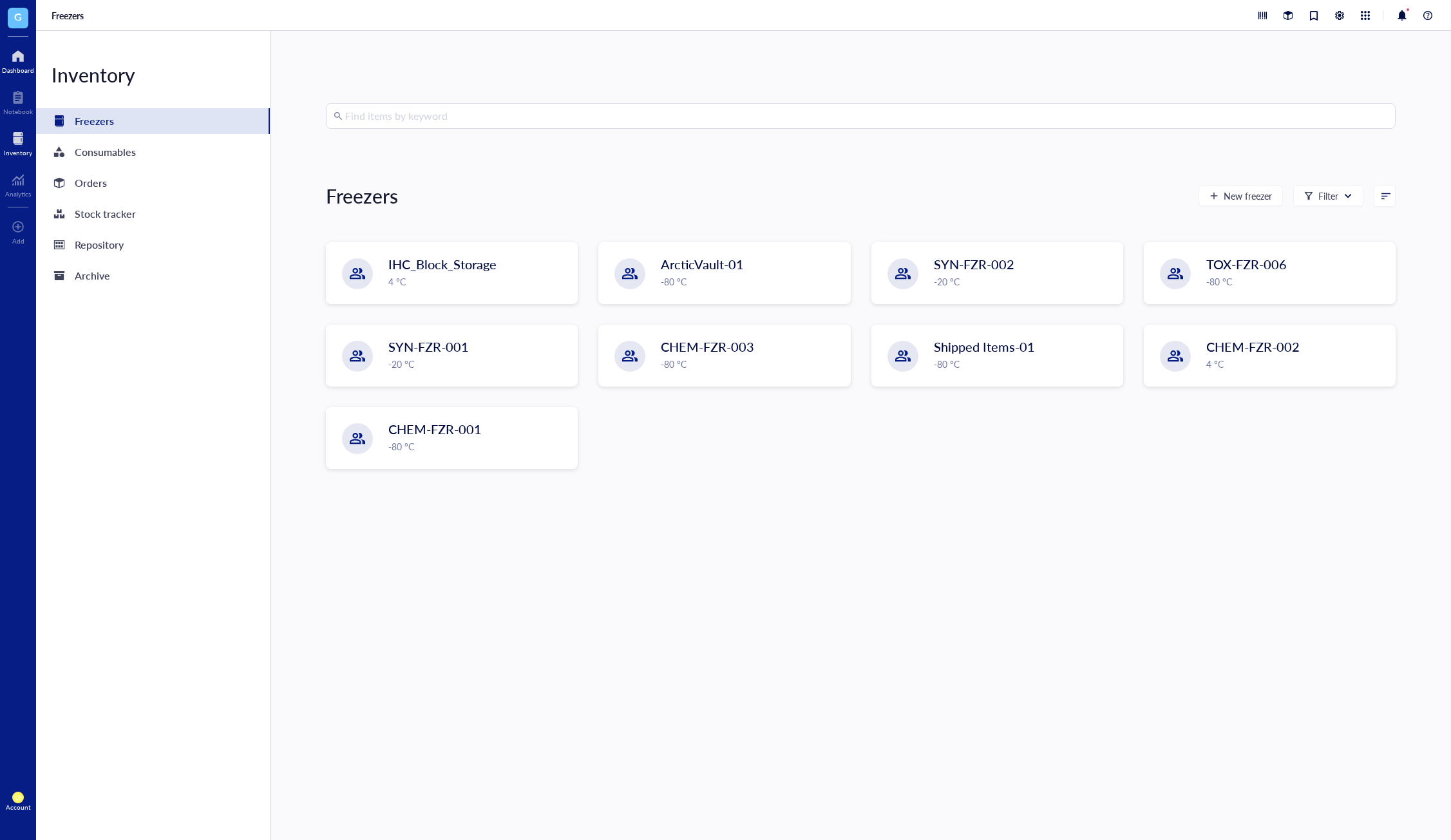
click at [19, 64] on div at bounding box center [18, 55] width 32 height 20
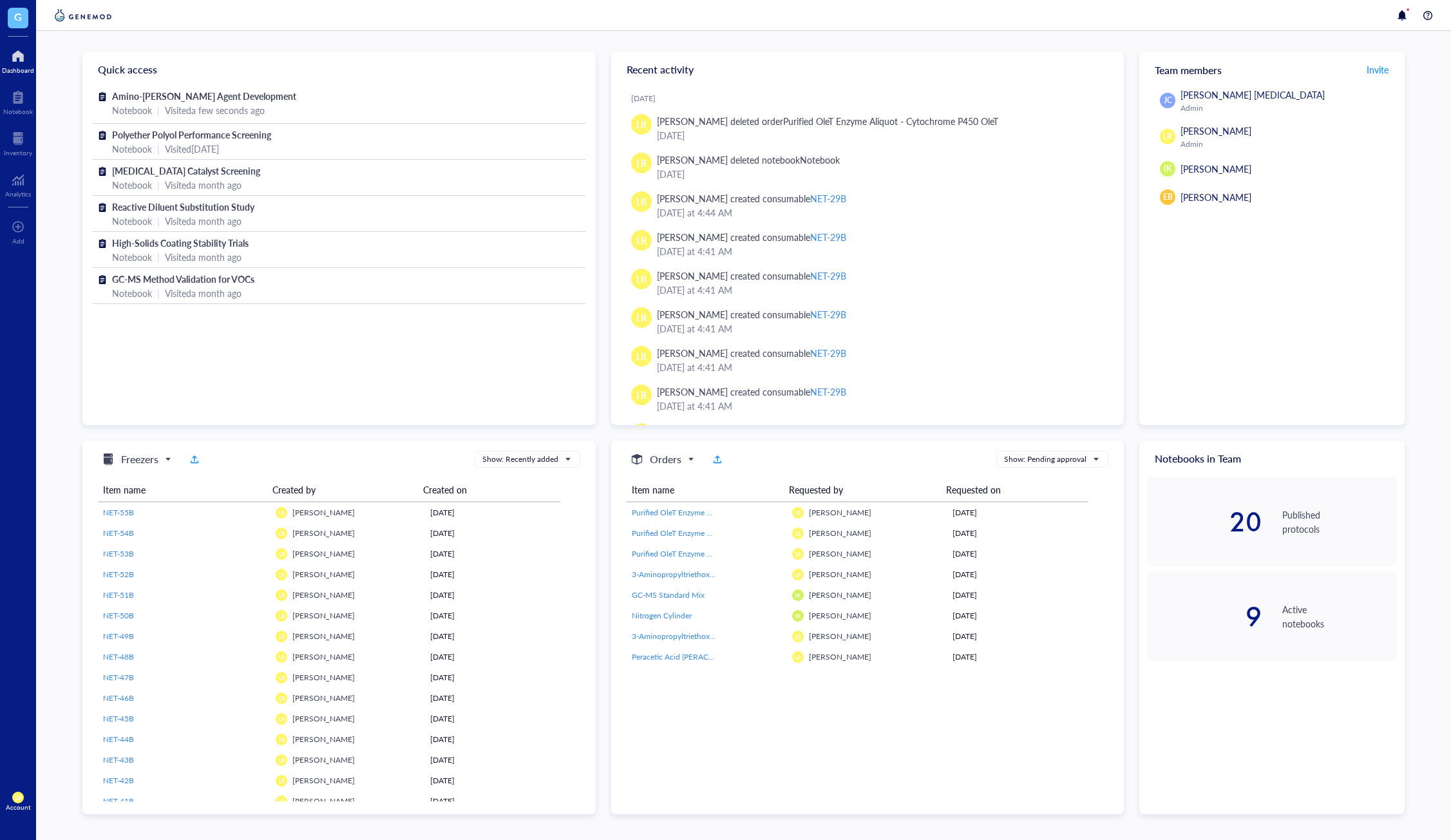
click at [280, 25] on div at bounding box center [743, 15] width 1414 height 31
click at [20, 143] on div at bounding box center [18, 138] width 29 height 20
click at [16, 108] on div "Notebook" at bounding box center [18, 111] width 29 height 8
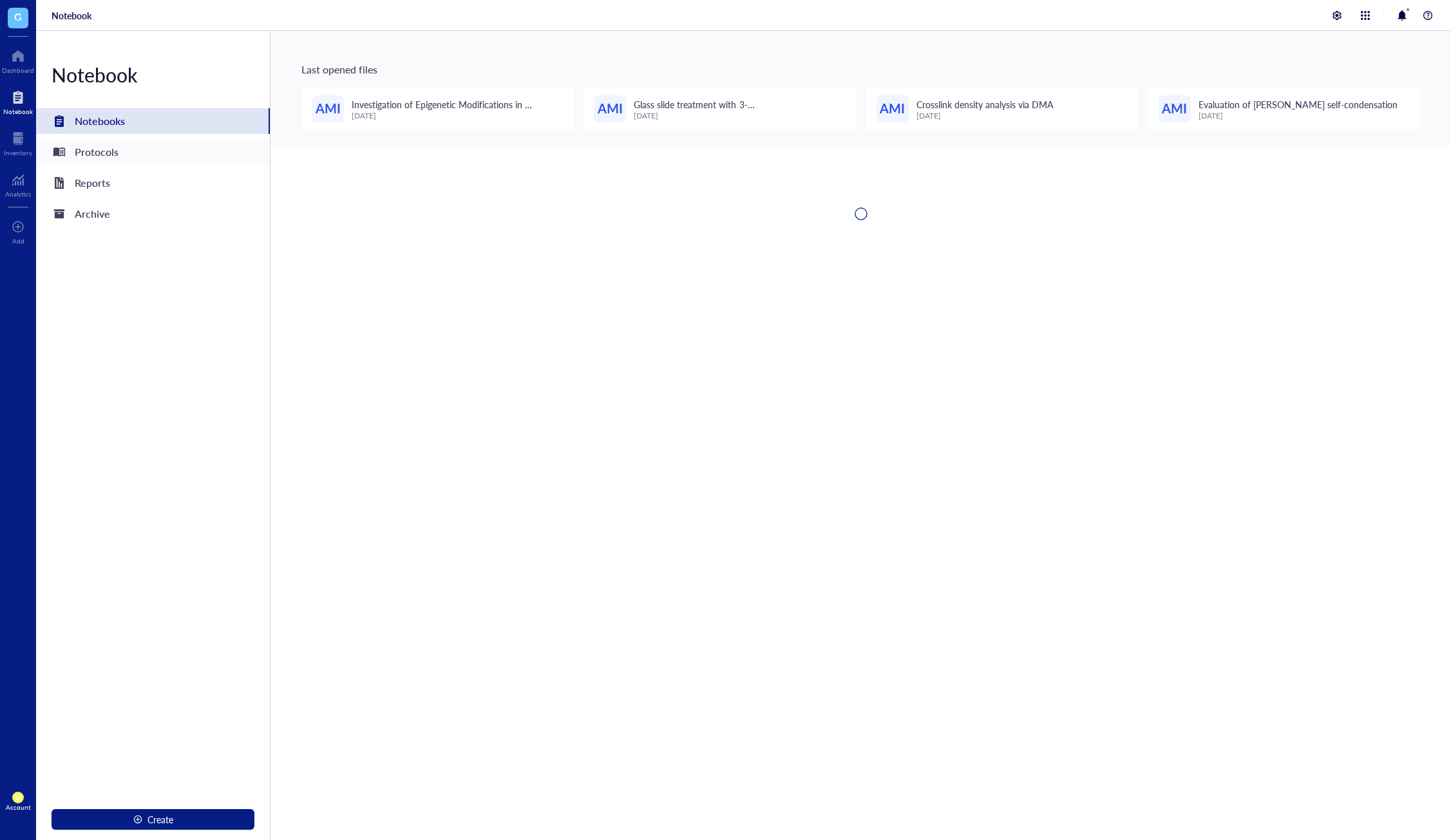
click at [94, 145] on div "Protocols" at bounding box center [96, 151] width 44 height 18
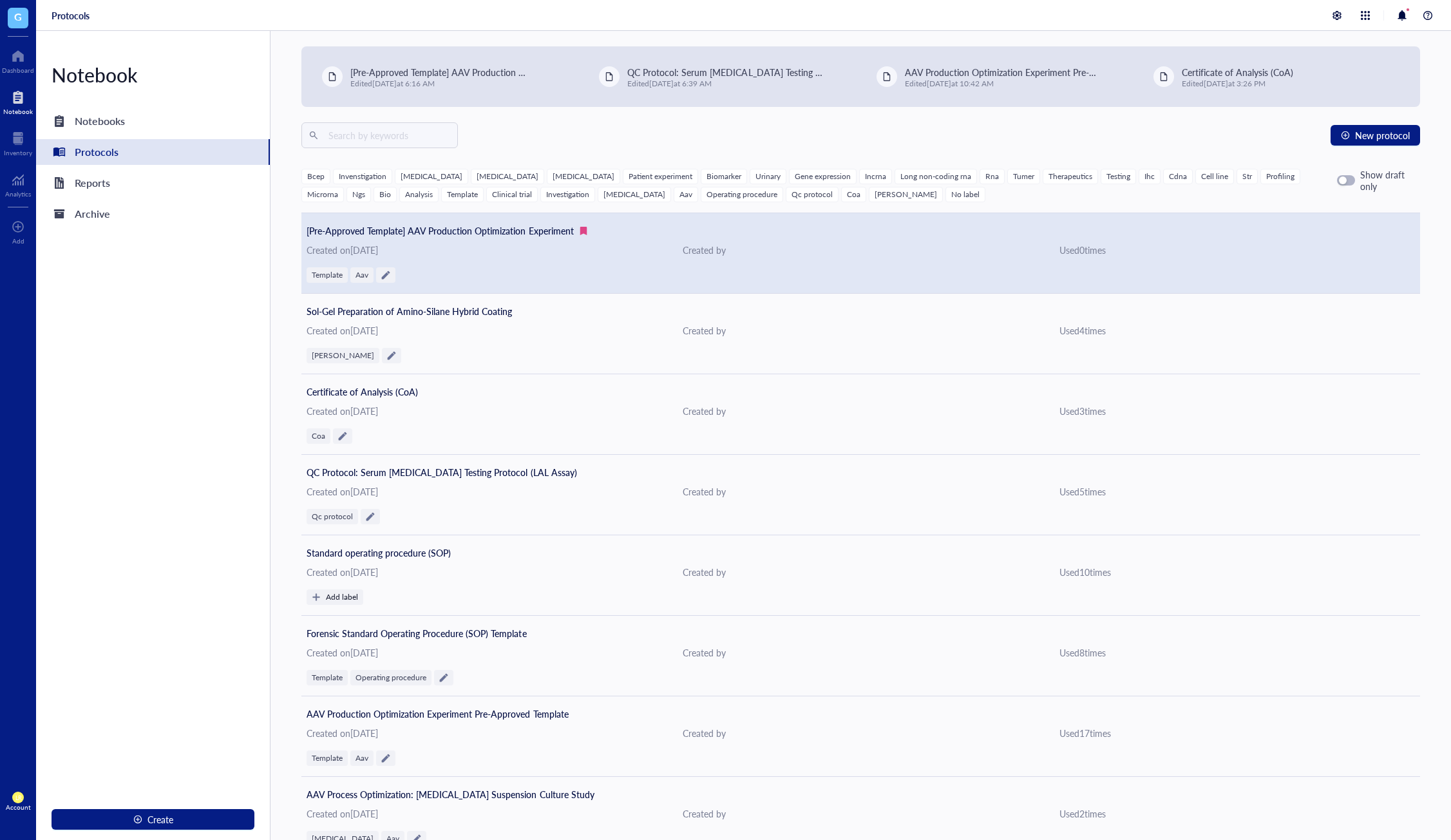
click at [825, 265] on div "[Pre-Approved Template] AAV Production Optimization Experiment Created on [DATE…" at bounding box center [860, 253] width 1119 height 80
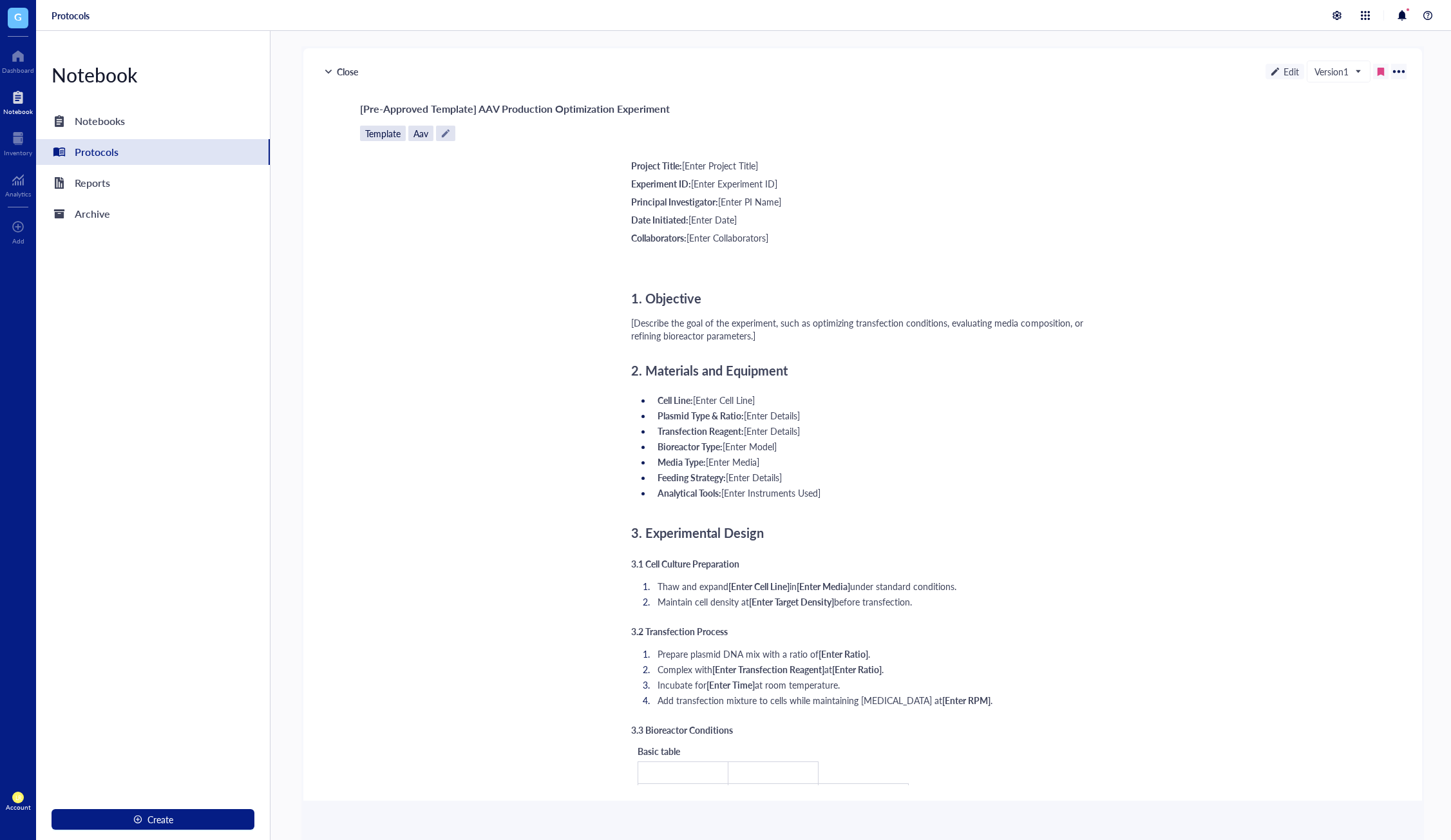
click at [1398, 71] on div at bounding box center [1398, 71] width 20 height 20
click at [1374, 153] on div "Print" at bounding box center [1353, 155] width 87 height 18
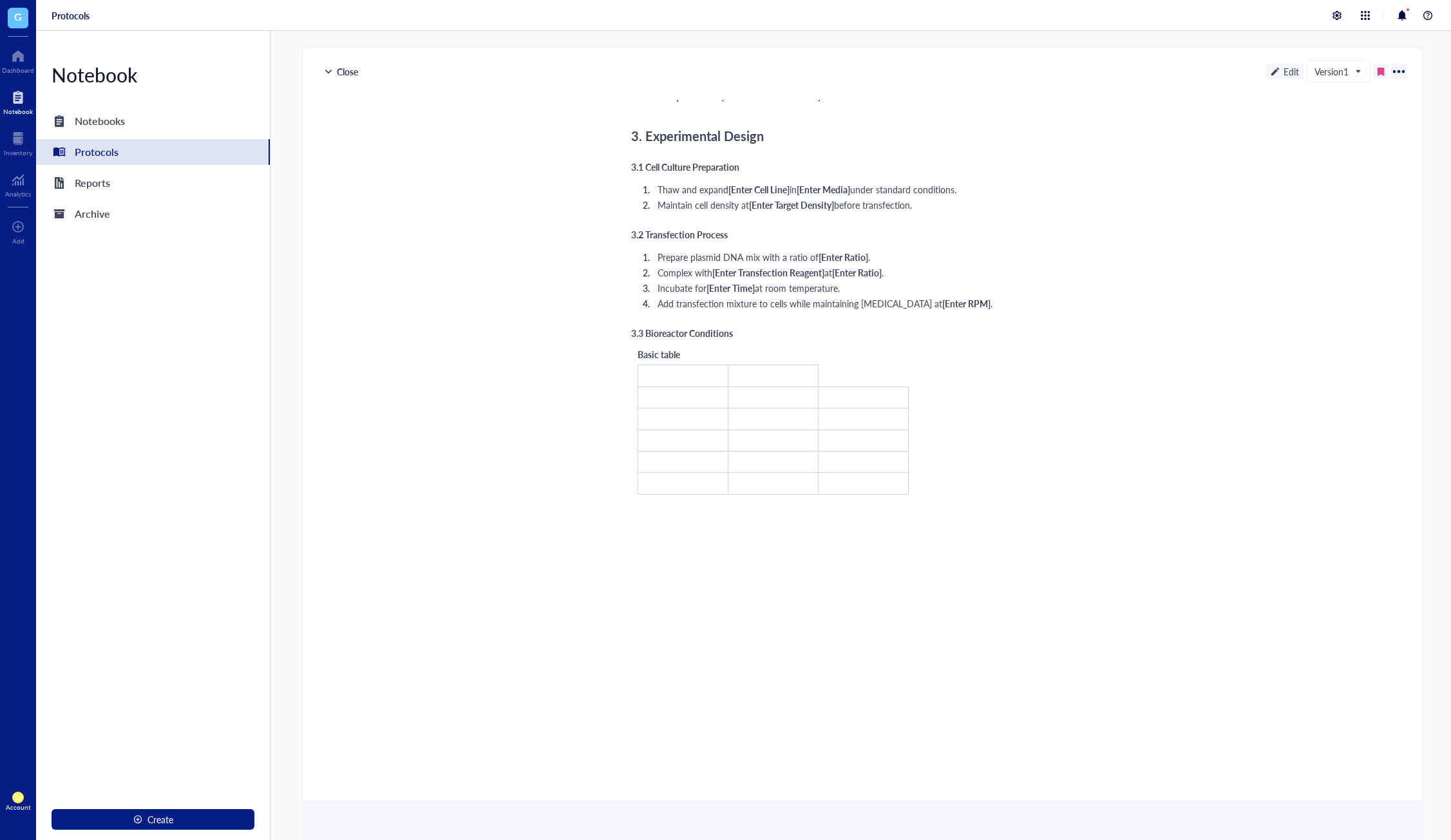
scroll to position [401, 0]
click at [877, 396] on div "Project Title: [Enter Project Title] Experiment ID: [Enter Experiment ID] Princ…" at bounding box center [860, 270] width 459 height 1030
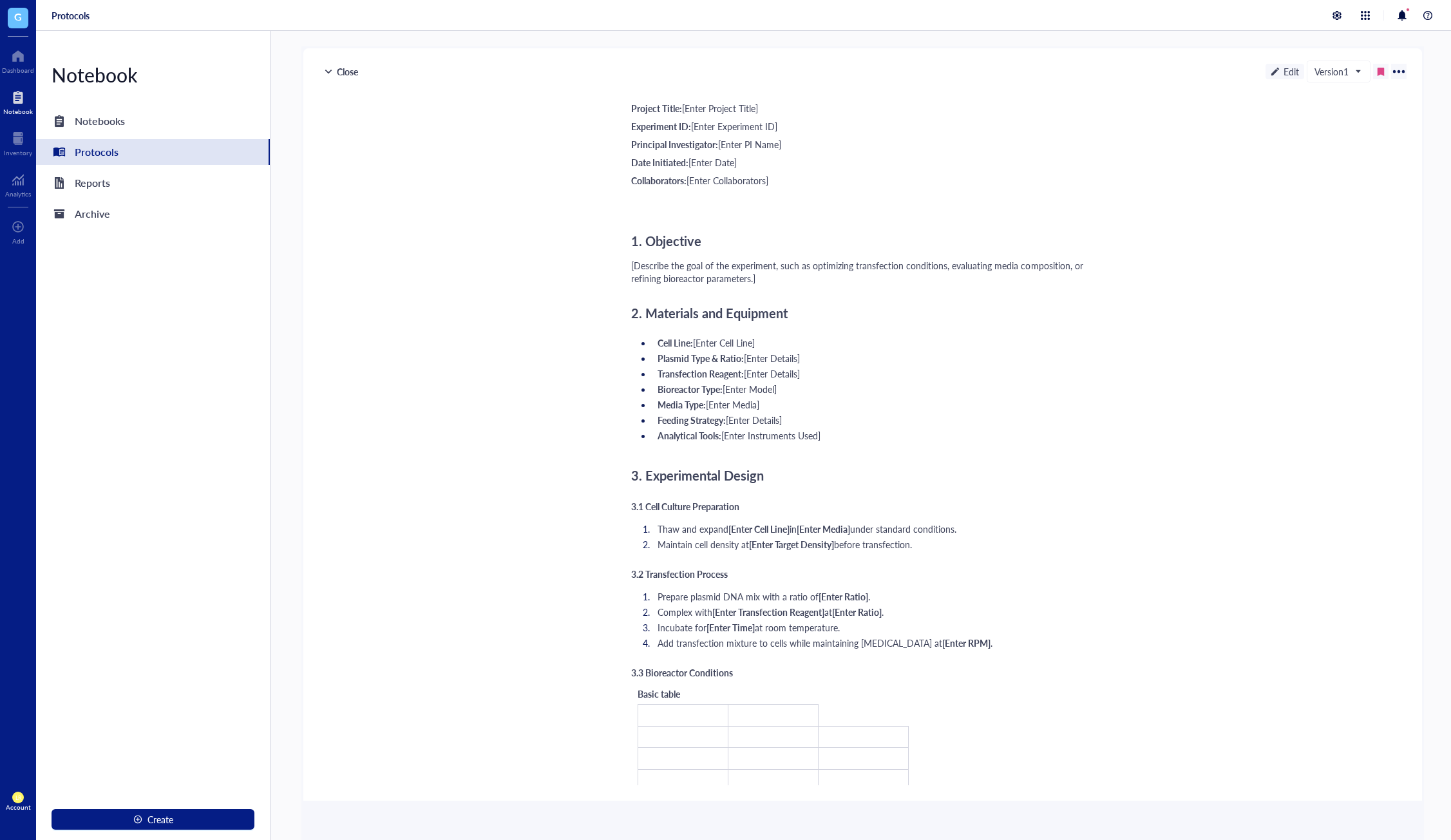
scroll to position [0, 0]
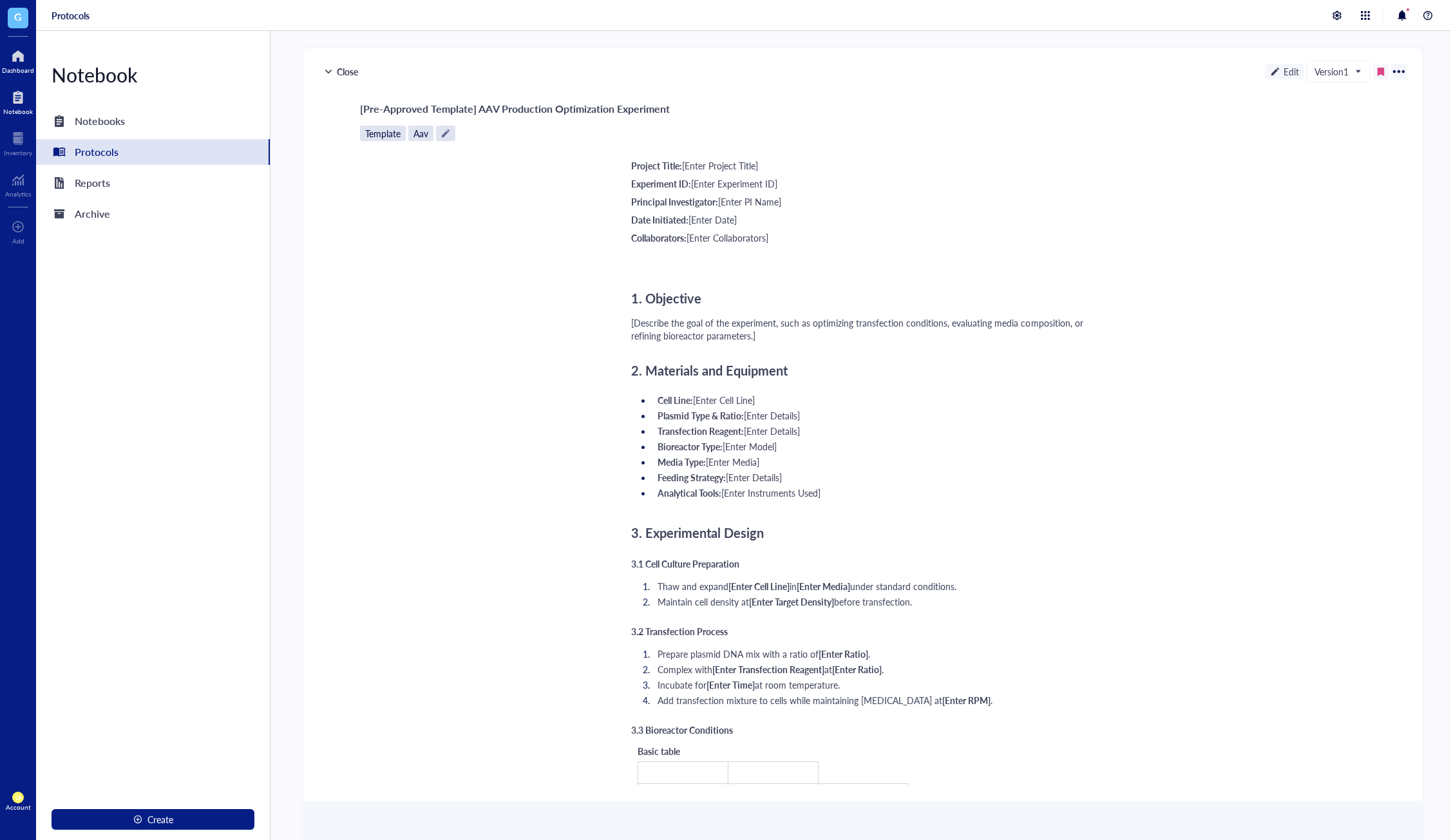
click at [13, 67] on div "Dashboard" at bounding box center [18, 69] width 32 height 8
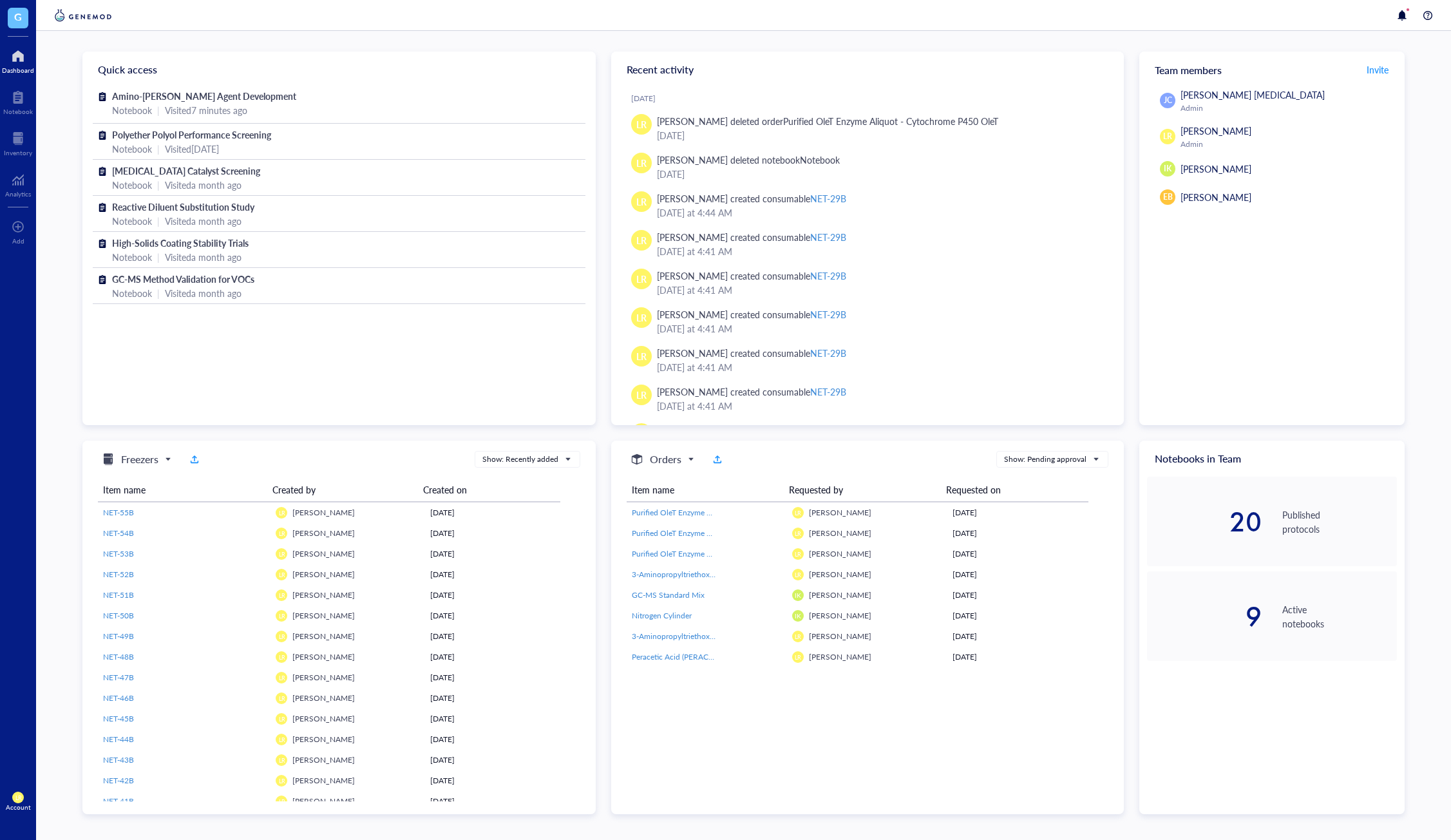
click at [168, 363] on div "Amino-Silane Coupling Agent Development Notebook | Visited 7 minutes ago Polyet…" at bounding box center [339, 255] width 513 height 336
click at [25, 196] on div "Analytics" at bounding box center [18, 193] width 26 height 8
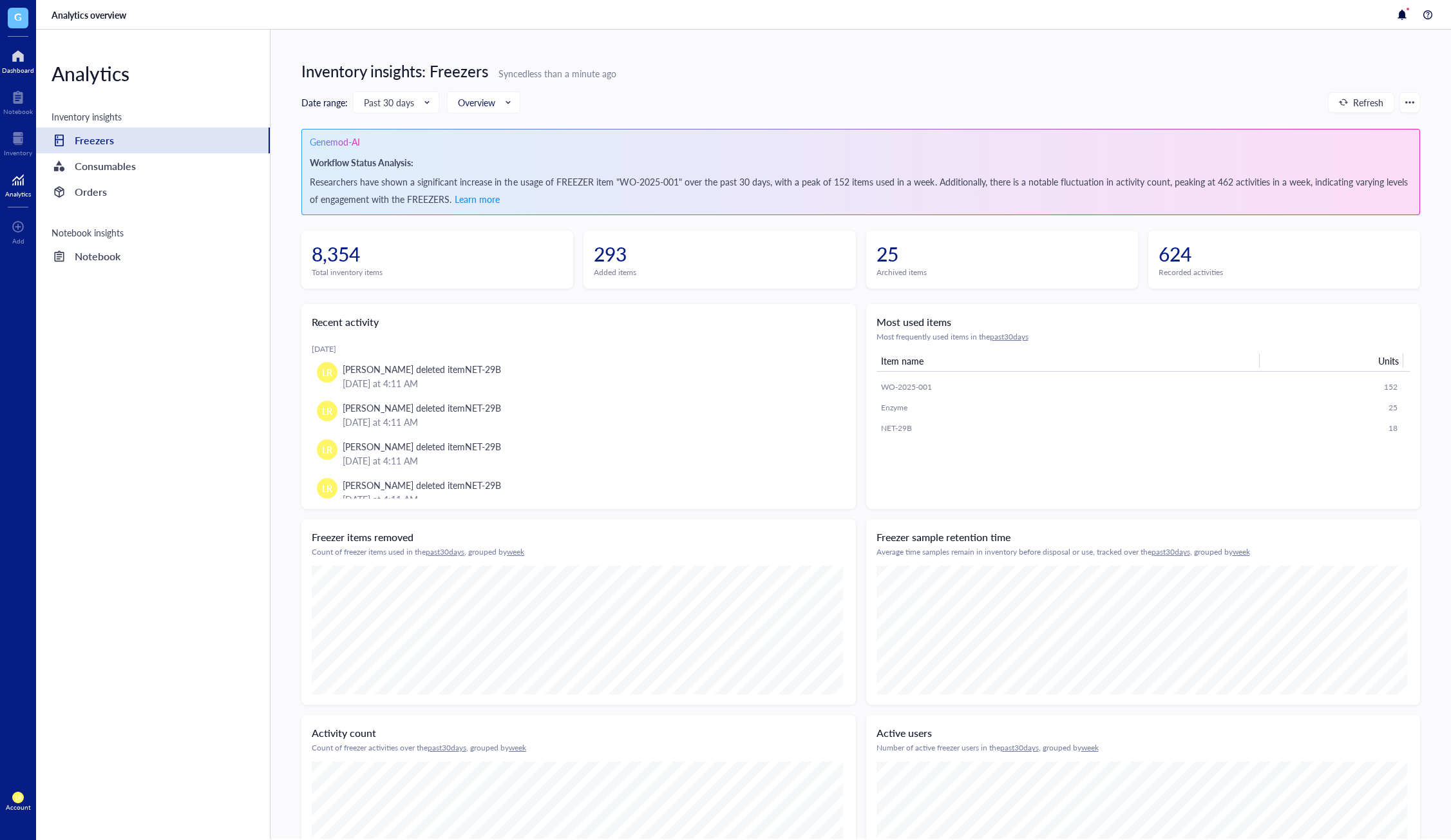
click at [22, 67] on div "Dashboard" at bounding box center [18, 69] width 32 height 8
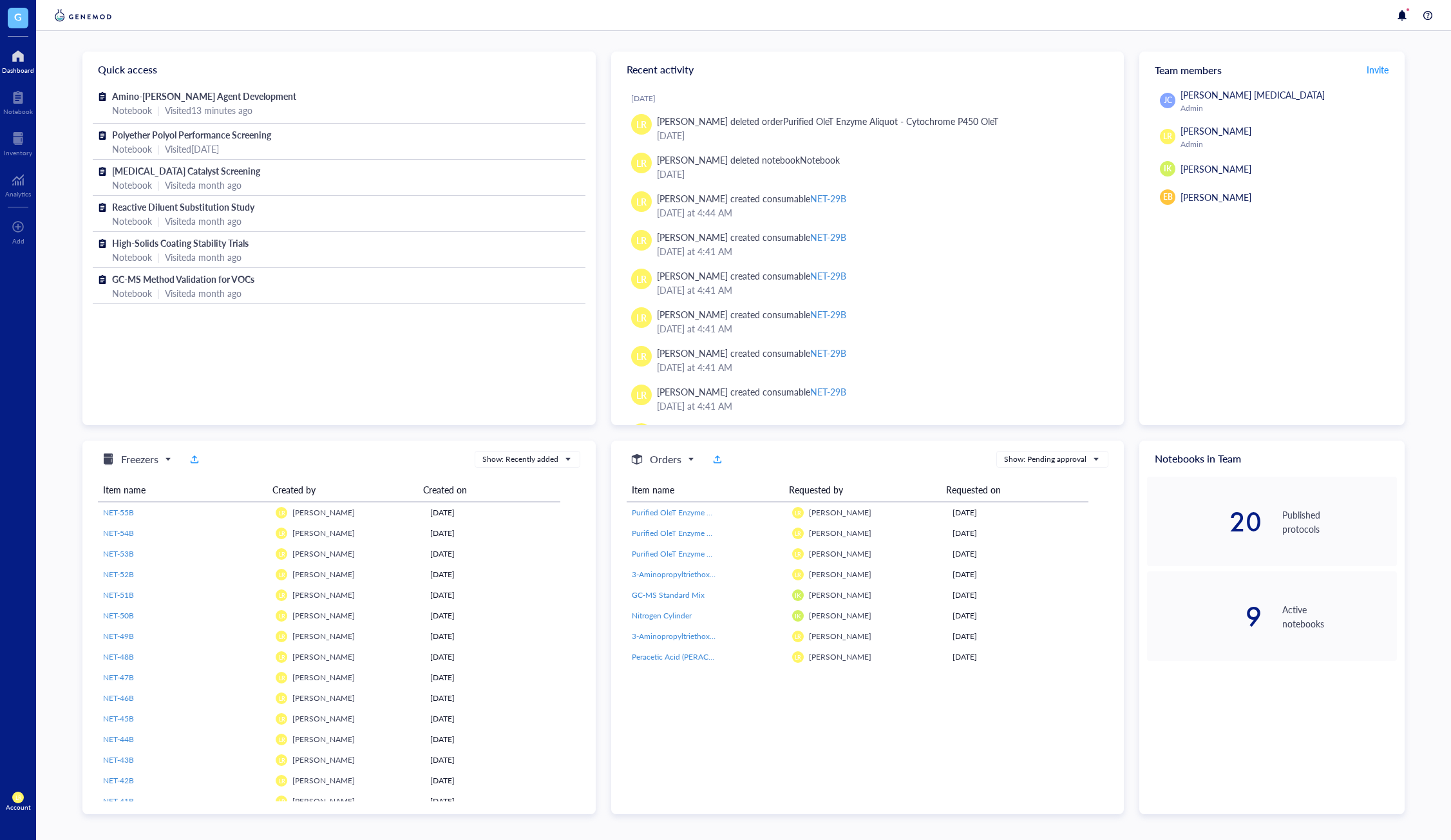
drag, startPoint x: 893, startPoint y: 448, endPoint x: 942, endPoint y: 446, distance: 49.0
click at [893, 448] on div "Orders Show: Pending approval Item name Requested by Requested on Purified OleT…" at bounding box center [868, 559] width 513 height 237
drag, startPoint x: 1276, startPoint y: 387, endPoint x: 1315, endPoint y: 394, distance: 39.6
click at [1315, 394] on div "[PERSON_NAME] [PERSON_NAME] [MEDICAL_DATA] Admin LR [PERSON_NAME] Admin IK [PER…" at bounding box center [1272, 256] width 265 height 338
click at [13, 807] on div "Account" at bounding box center [19, 806] width 25 height 8
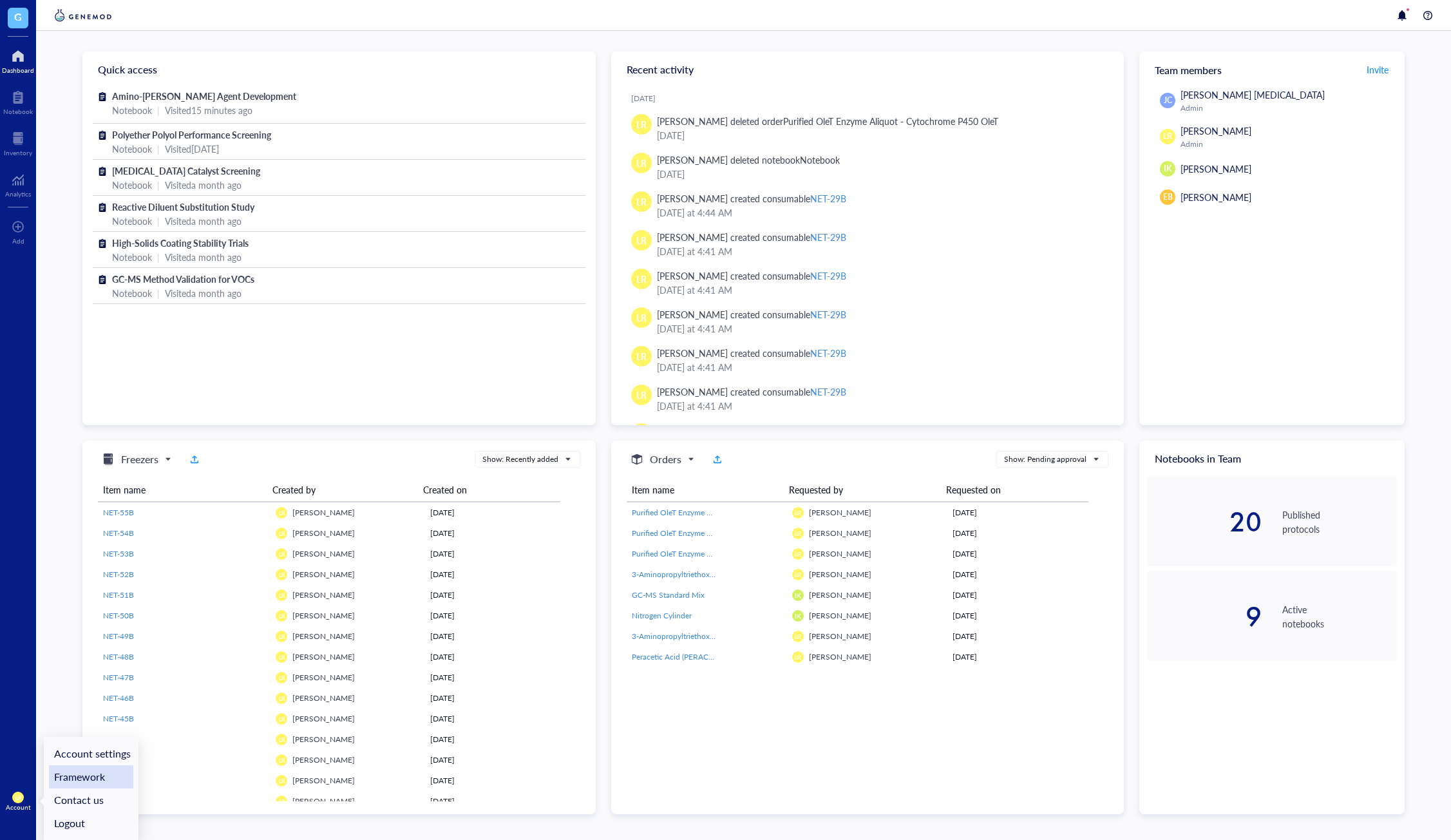
click at [51, 775] on link "Framework" at bounding box center [91, 777] width 85 height 23
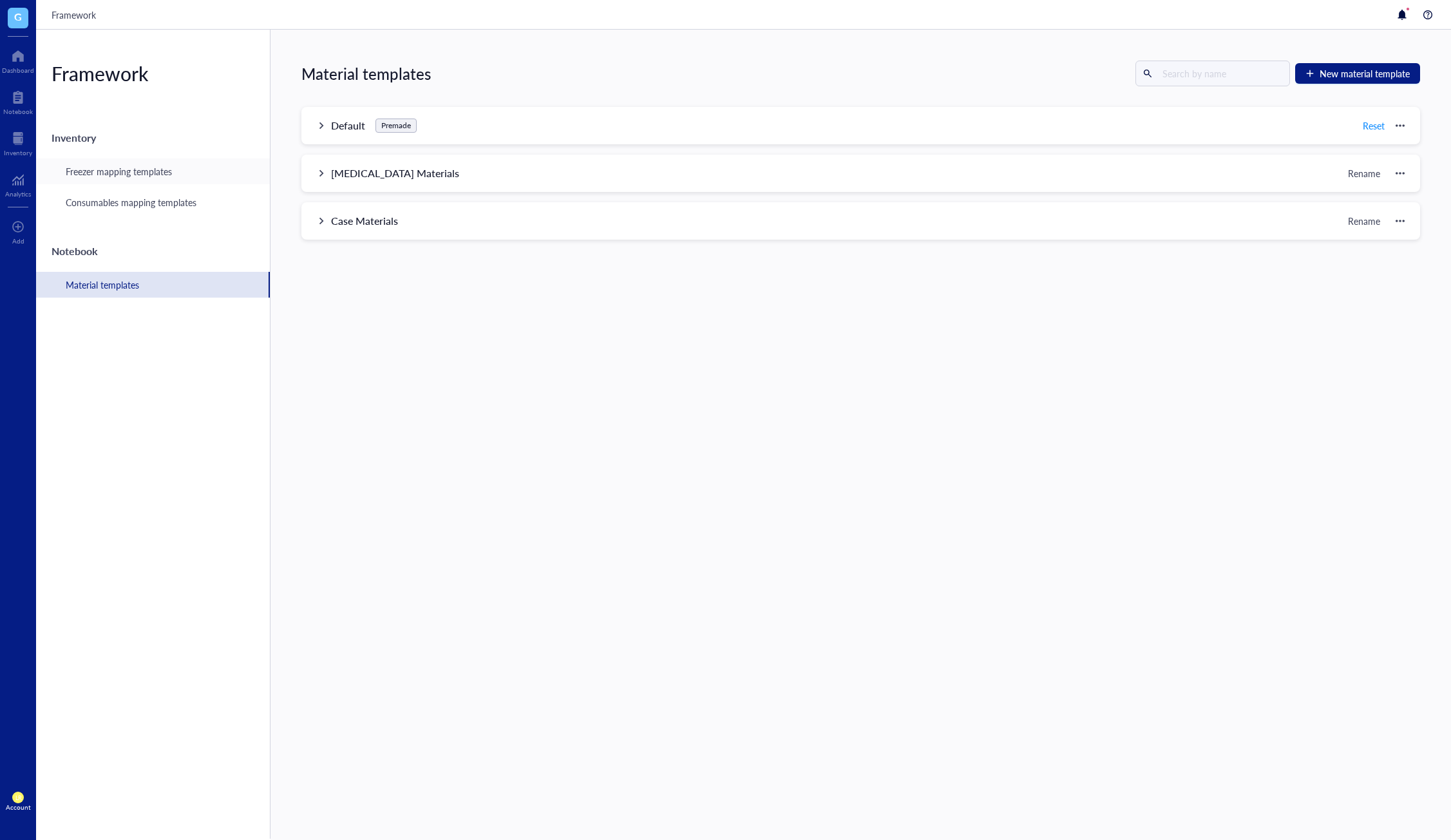
click at [129, 161] on div "Freezer mapping templates" at bounding box center [152, 171] width 233 height 26
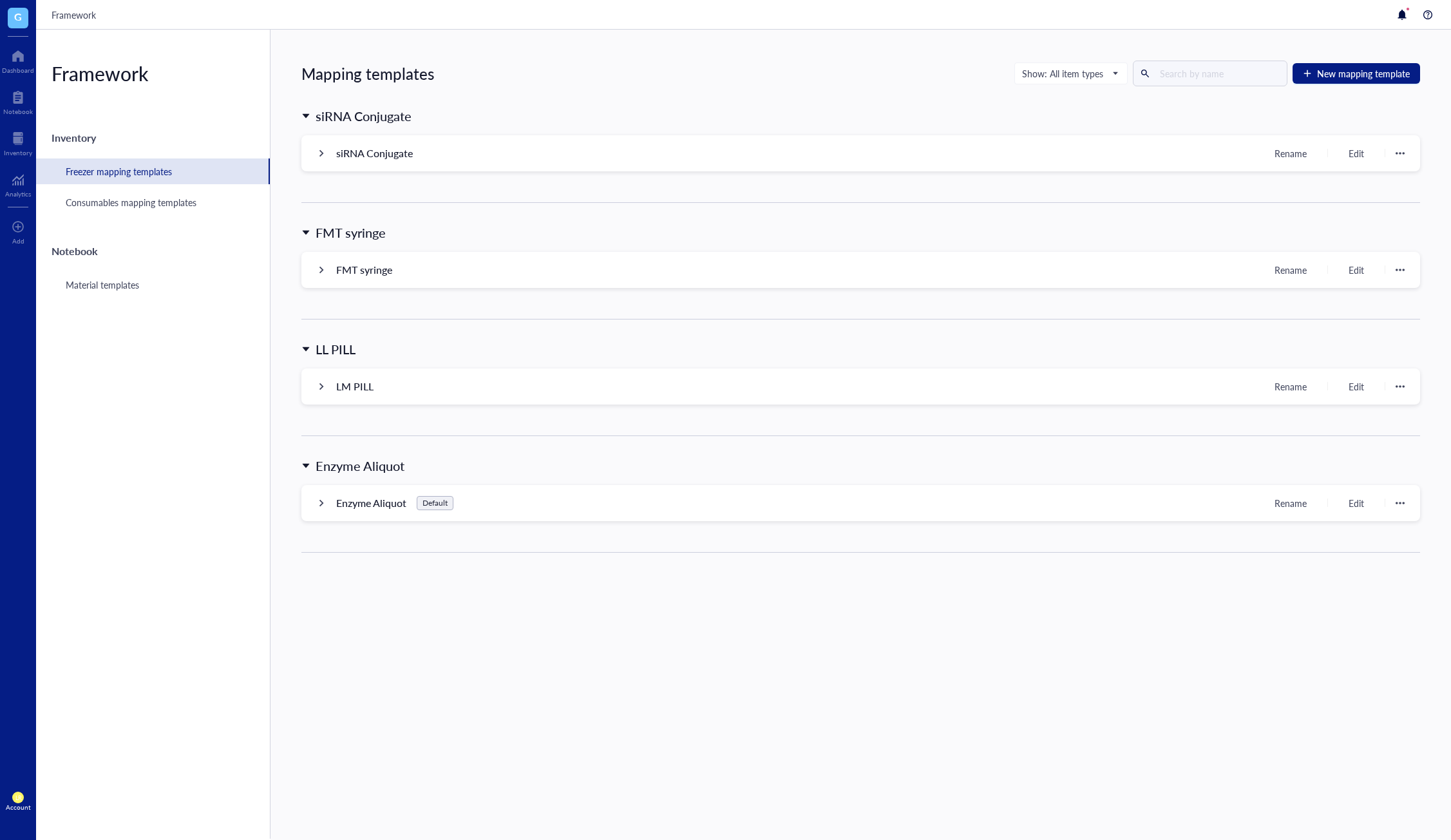
click at [1104, 715] on div "Mapping templates Show: All item types New mapping template siRNA Conjugate siR…" at bounding box center [860, 434] width 1180 height 810
click at [1359, 77] on span "New mapping template" at bounding box center [1363, 74] width 93 height 11
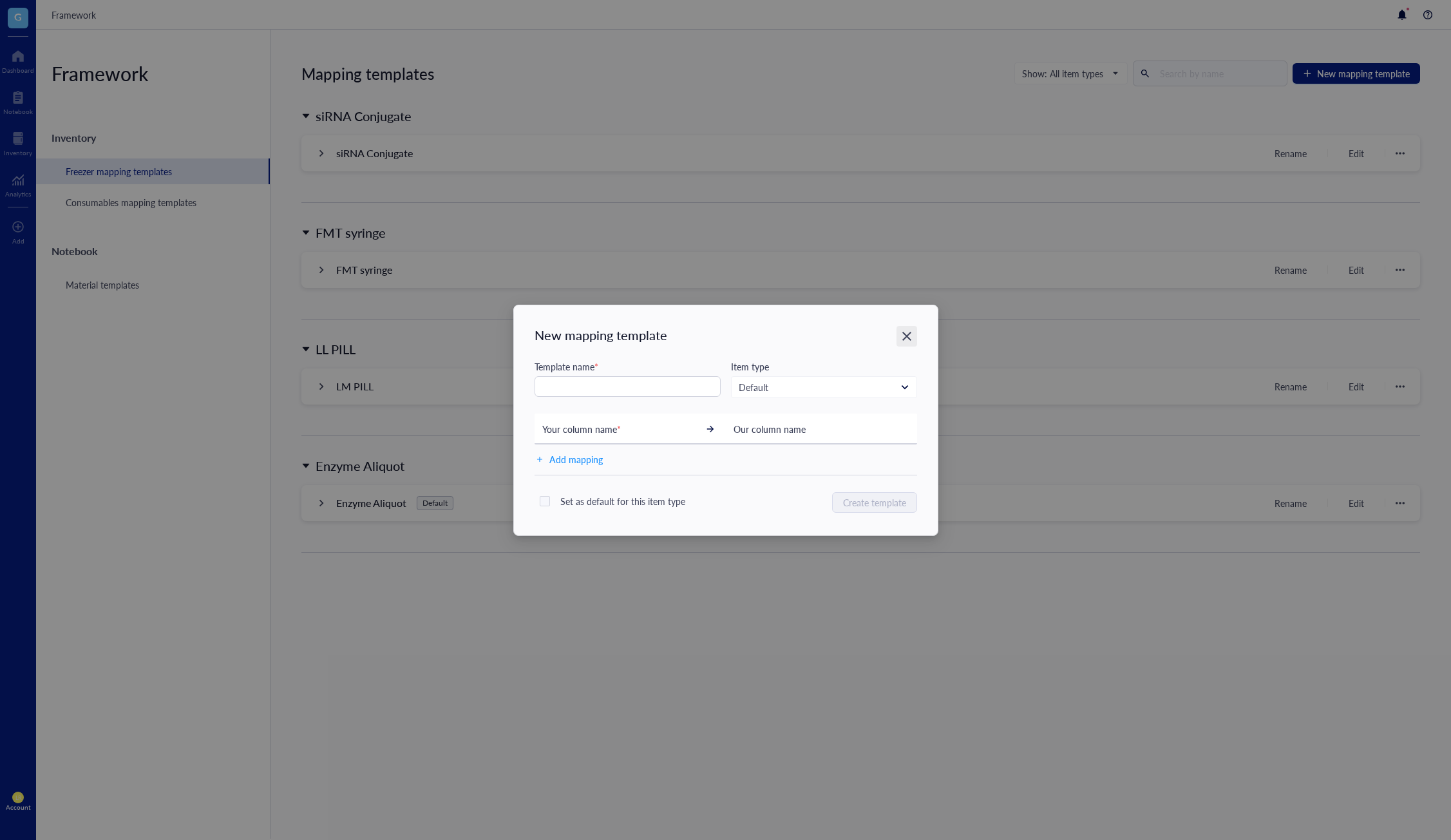
click at [905, 334] on icon "Close" at bounding box center [907, 336] width 9 height 9
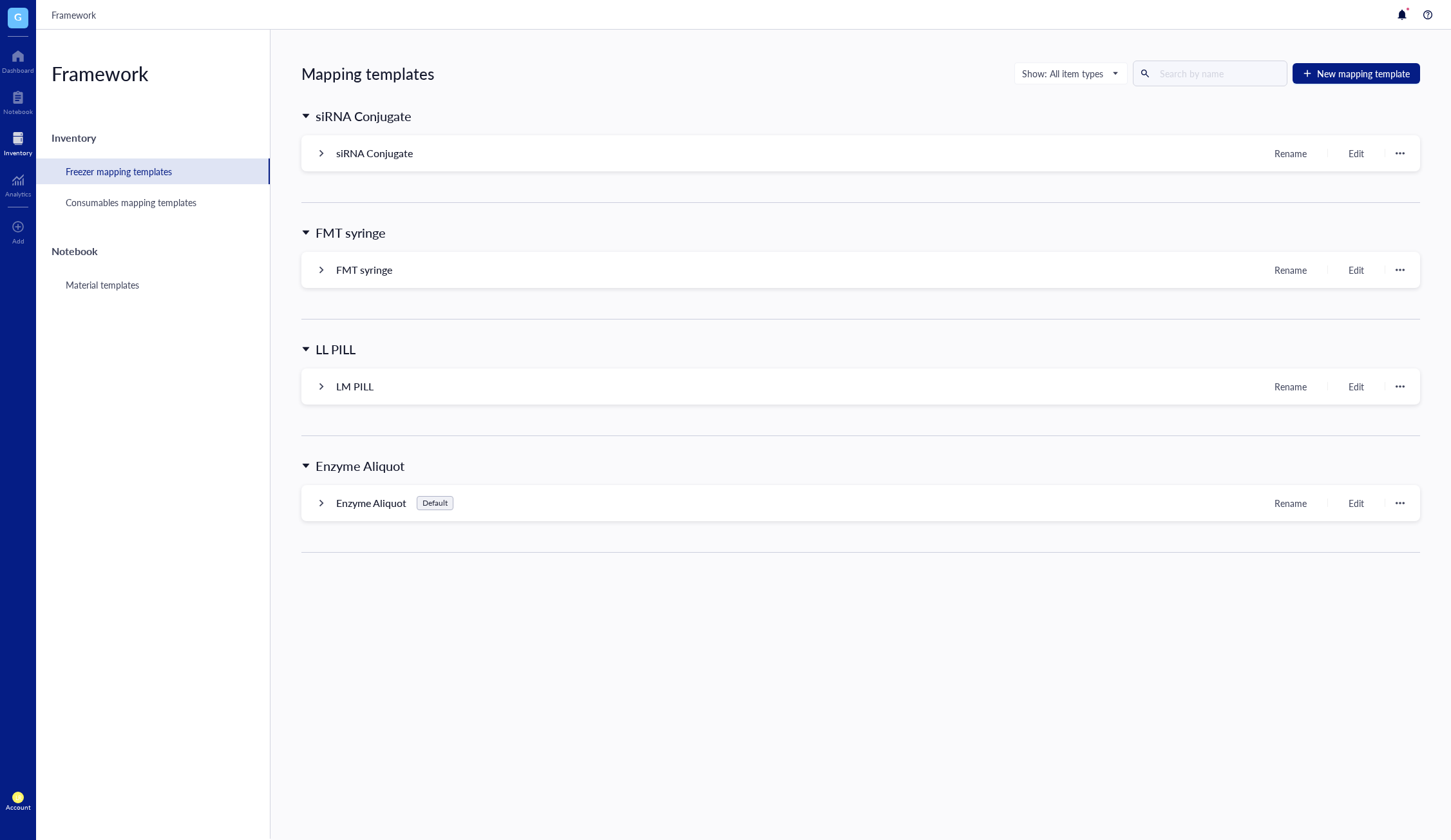
click at [22, 137] on div at bounding box center [18, 138] width 29 height 20
